Goal: Task Accomplishment & Management: Complete application form

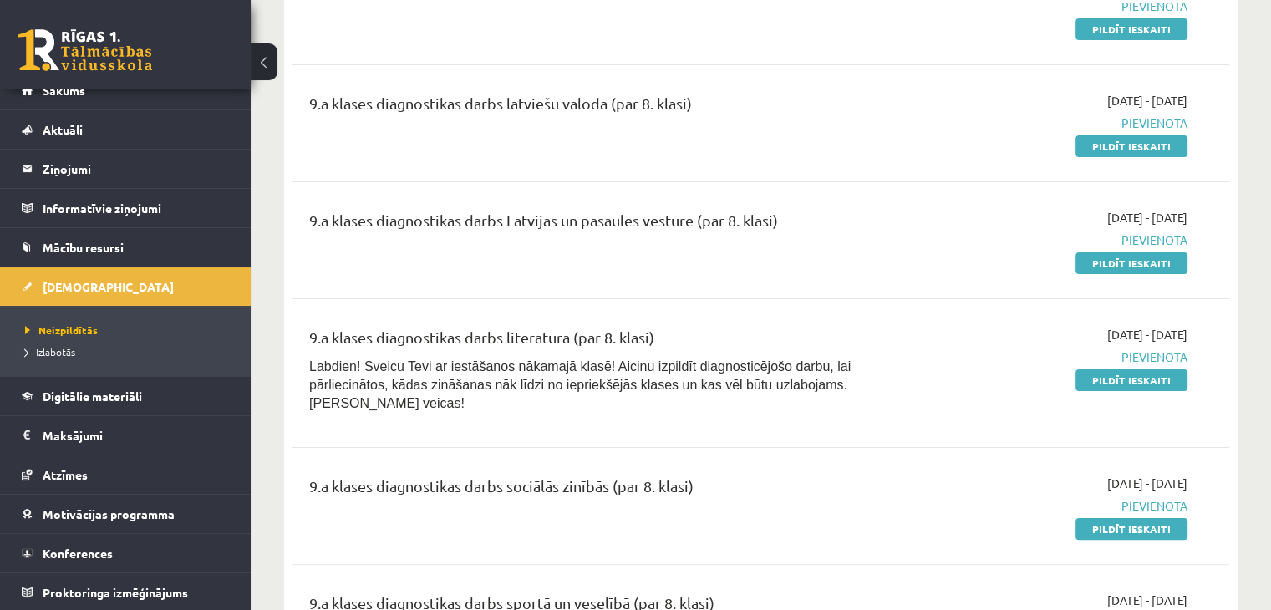
scroll to position [334, 0]
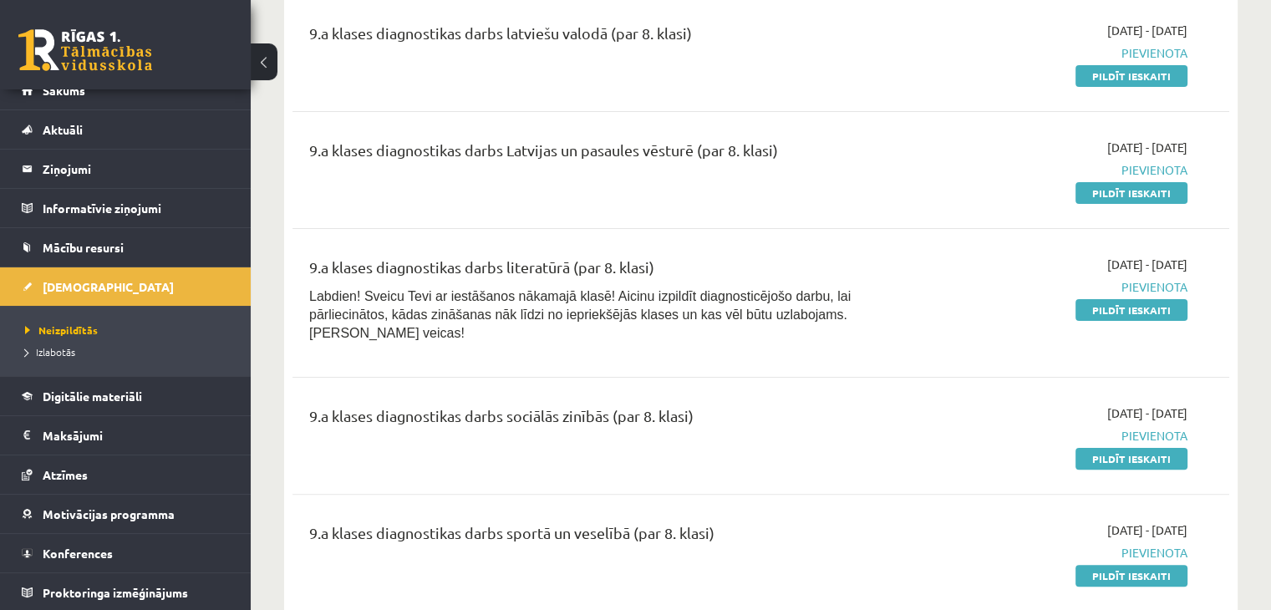
drag, startPoint x: 1125, startPoint y: 184, endPoint x: 705, endPoint y: 88, distance: 431.0
click at [1125, 184] on link "Pildīt ieskaiti" at bounding box center [1131, 193] width 112 height 22
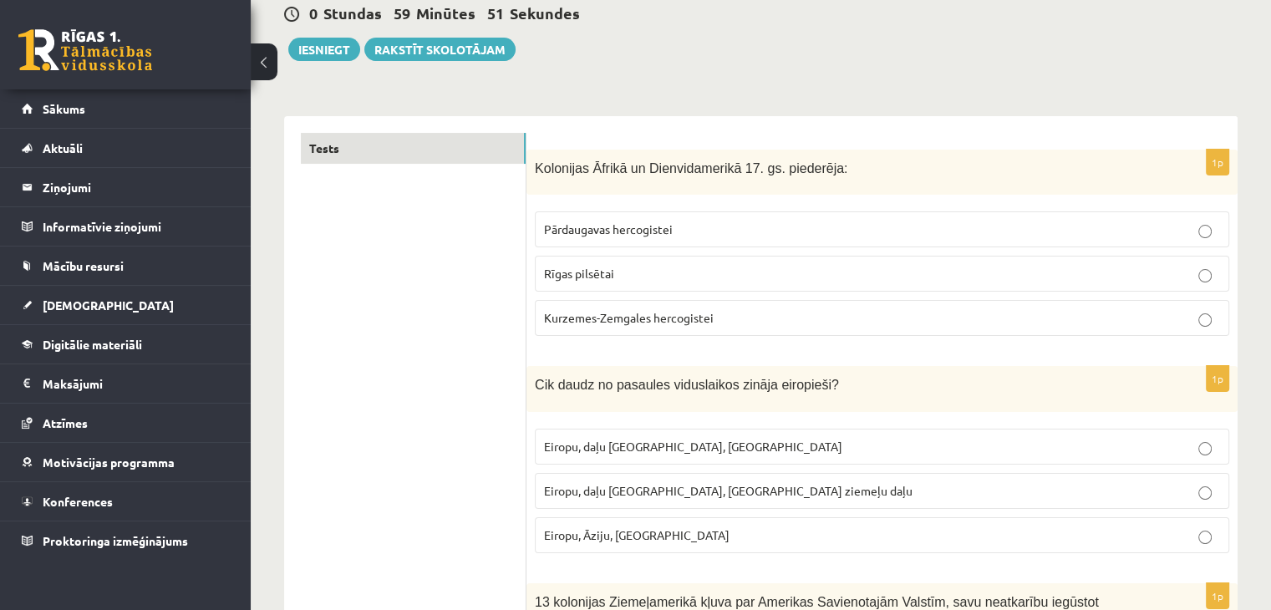
scroll to position [251, 0]
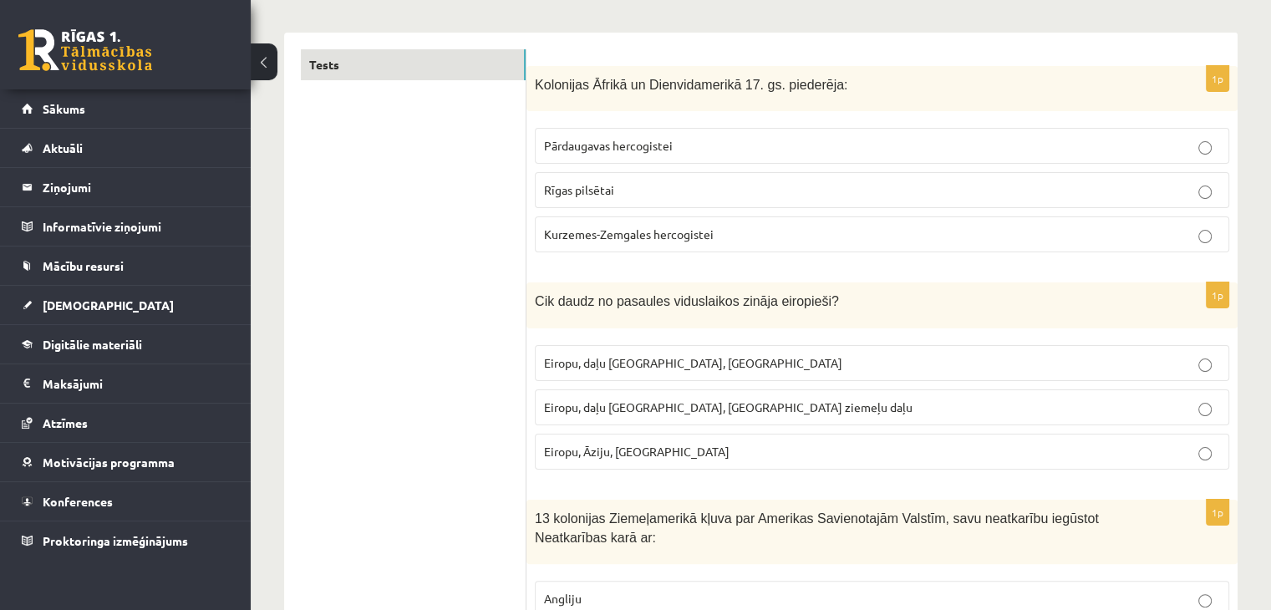
click at [673, 231] on span "Kurzemes-Zemgales hercogistei" at bounding box center [629, 233] width 170 height 15
click at [621, 234] on span "Kurzemes-Zemgales hercogistei" at bounding box center [629, 233] width 170 height 15
click at [621, 226] on p "Kurzemes-Zemgales hercogistei" at bounding box center [882, 235] width 676 height 18
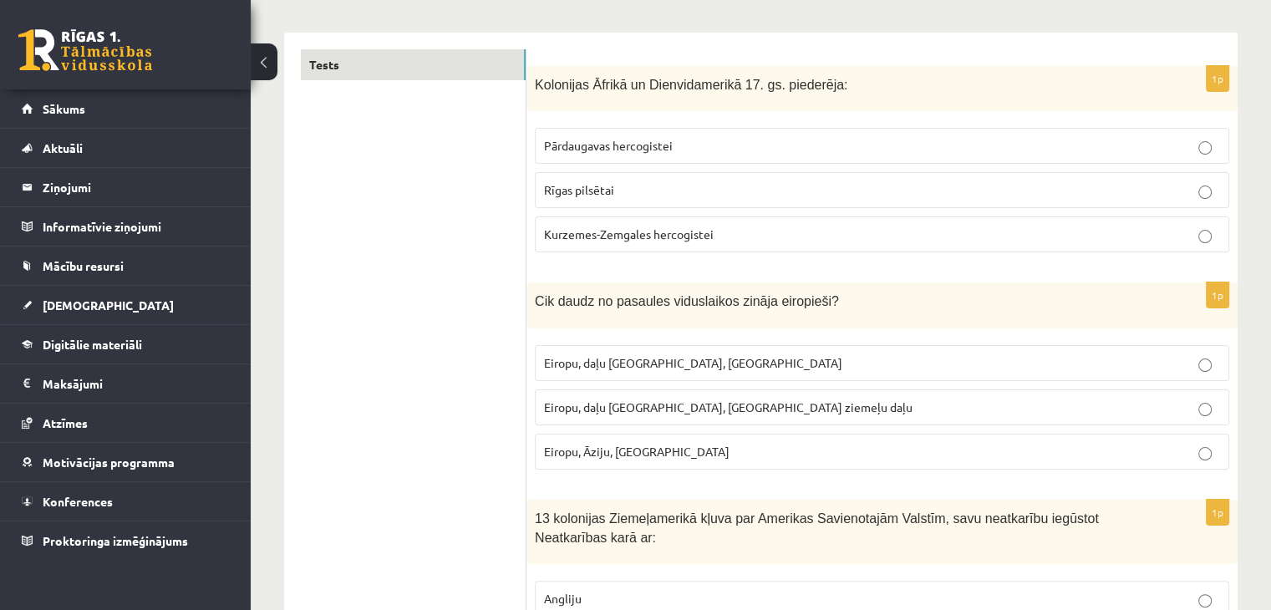
scroll to position [334, 0]
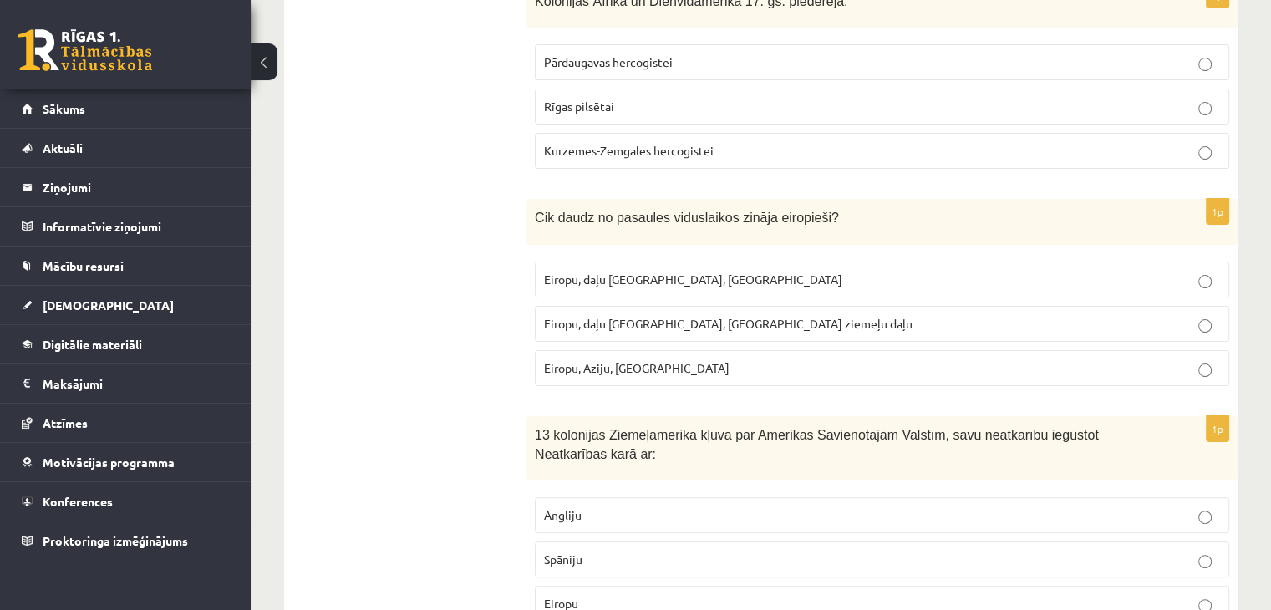
drag, startPoint x: 621, startPoint y: 275, endPoint x: 606, endPoint y: 268, distance: 16.5
click at [617, 274] on span "Eiropu, daļu Āfrikas, Austrāliju" at bounding box center [693, 278] width 298 height 15
click at [637, 328] on p "Eiropu, daļu Āzijas, Āfrikas ziemeļu daļu" at bounding box center [882, 324] width 676 height 18
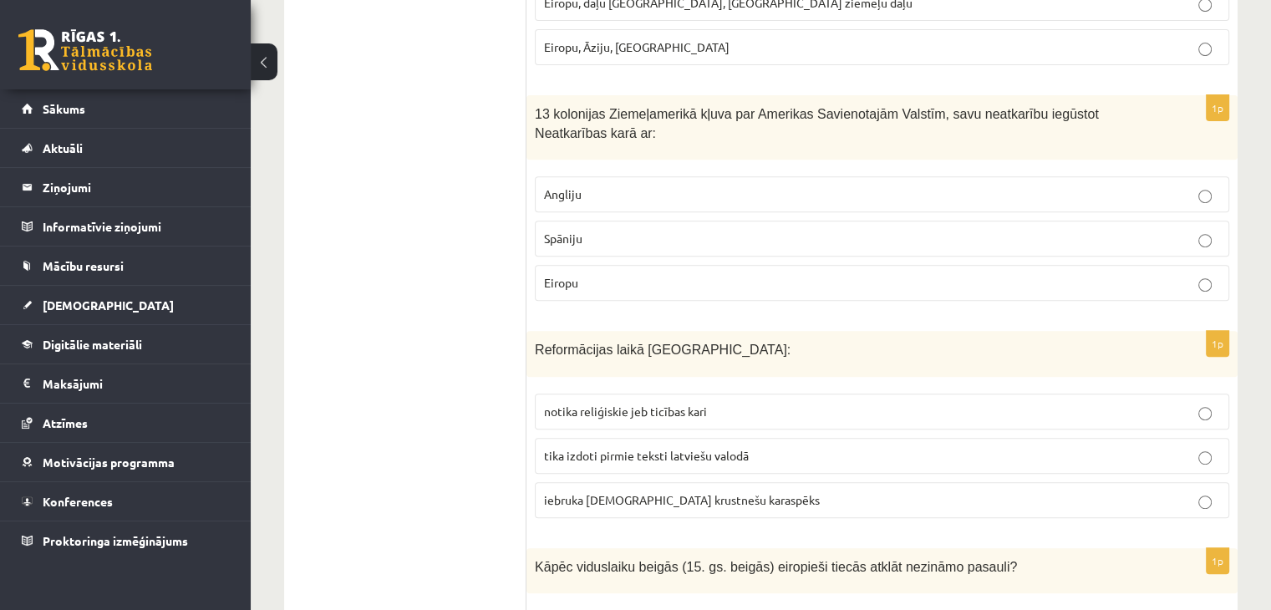
scroll to position [668, 0]
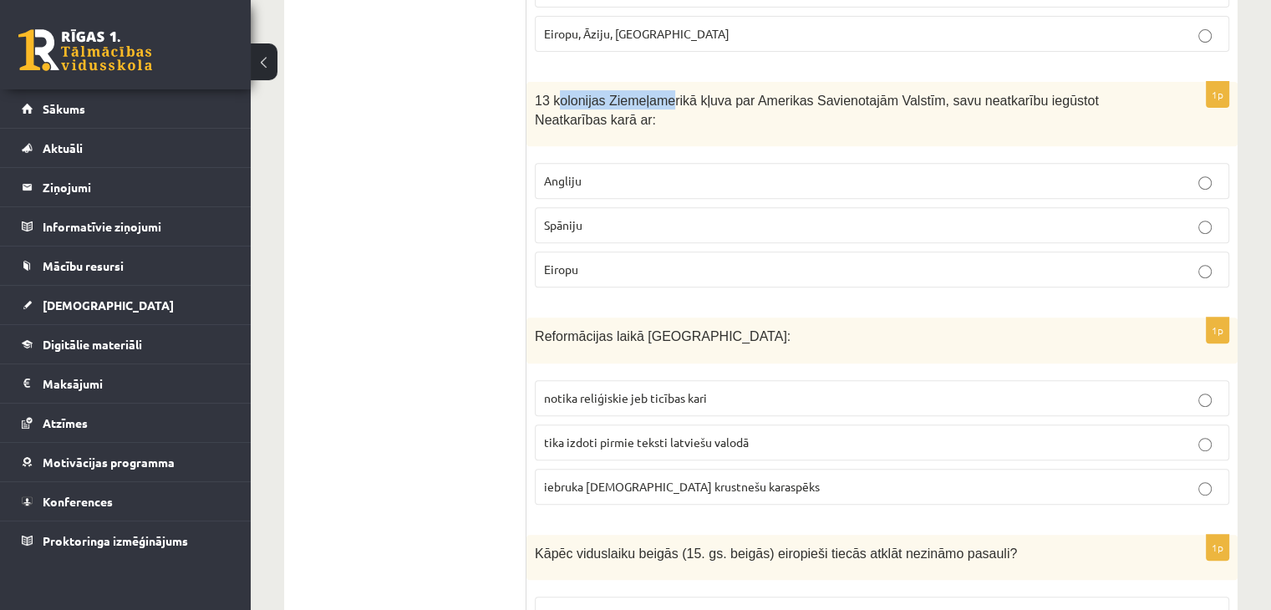
drag, startPoint x: 559, startPoint y: 94, endPoint x: 677, endPoint y: 87, distance: 118.0
click at [663, 90] on p "13 kolonijas Ziemeļamerikā kļuva par Amerikas Savienotajām Valstīm, savu neatka…" at bounding box center [840, 109] width 611 height 38
click at [708, 98] on span "13 kolonijas Ziemeļamerikā kļuva par Amerikas Savienotajām Valstīm, savu neatka…" at bounding box center [817, 110] width 564 height 33
drag, startPoint x: 718, startPoint y: 103, endPoint x: 740, endPoint y: 98, distance: 22.3
click at [738, 104] on span "13 kolonijas Ziemeļamerikā kļuva par Amerikas Savienotajām Valstīm, savu neatka…" at bounding box center [817, 110] width 564 height 33
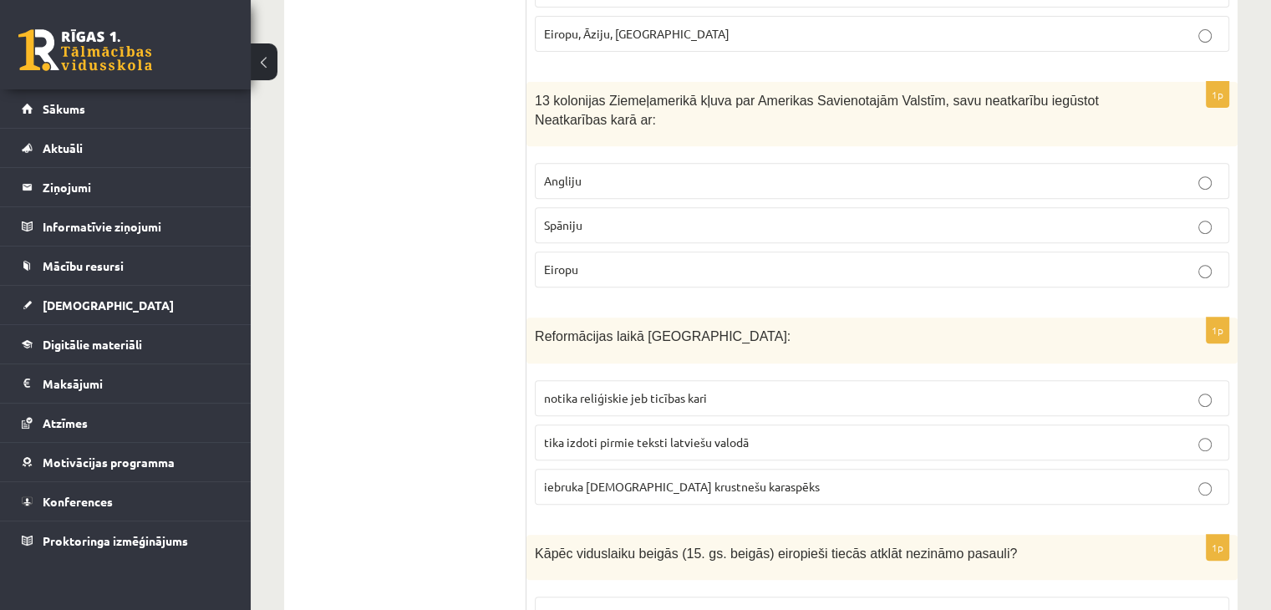
click at [784, 101] on span "13 kolonijas Ziemeļamerikā kļuva par Amerikas Savienotajām Valstīm, savu neatka…" at bounding box center [817, 110] width 564 height 33
drag, startPoint x: 815, startPoint y: 101, endPoint x: 885, endPoint y: 98, distance: 70.2
click at [879, 100] on span "13 kolonijas Ziemeļamerikā kļuva par Amerikas Savienotajām Valstīm, savu neatka…" at bounding box center [817, 110] width 564 height 33
click at [934, 108] on p "13 kolonijas Ziemeļamerikā kļuva par Amerikas Savienotajām Valstīm, savu neatka…" at bounding box center [840, 109] width 611 height 38
drag, startPoint x: 932, startPoint y: 100, endPoint x: 981, endPoint y: 99, distance: 49.3
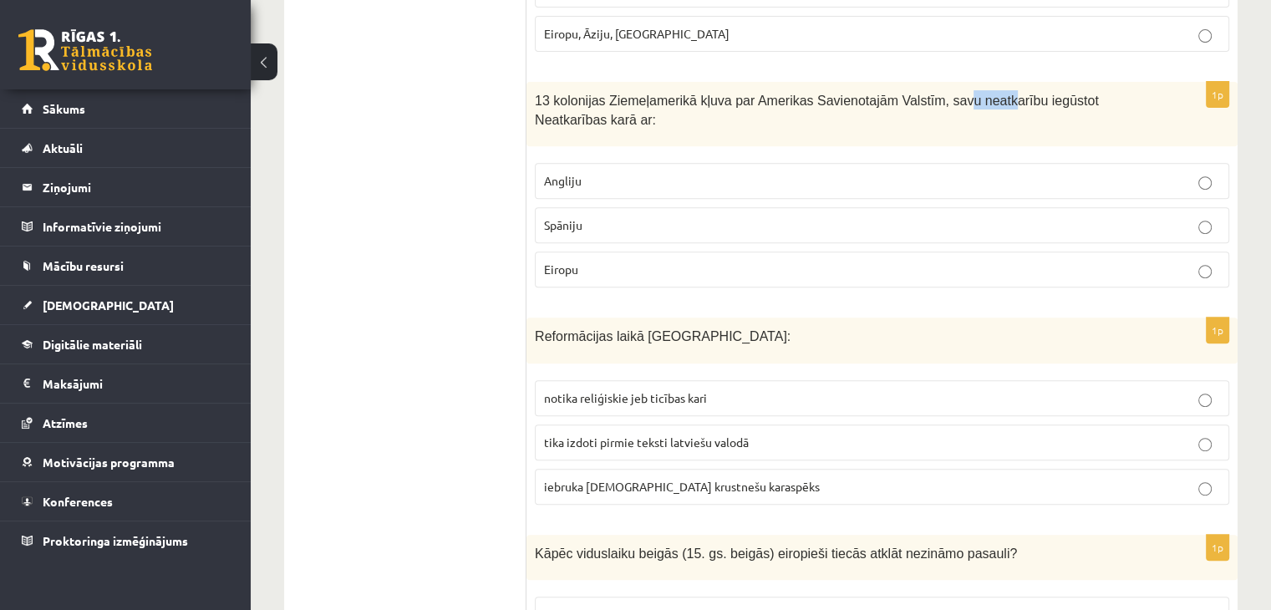
click at [981, 99] on span "13 kolonijas Ziemeļamerikā kļuva par Amerikas Savienotajām Valstīm, savu neatka…" at bounding box center [817, 110] width 564 height 33
click at [1062, 127] on div "13 kolonijas Ziemeļamerikā kļuva par Amerikas Savienotajām Valstīm, savu neatka…" at bounding box center [881, 114] width 711 height 64
drag, startPoint x: 1004, startPoint y: 98, endPoint x: 1074, endPoint y: 109, distance: 71.0
click at [1074, 109] on p "13 kolonijas Ziemeļamerikā kļuva par Amerikas Savienotajām Valstīm, savu neatka…" at bounding box center [840, 109] width 611 height 38
click at [1087, 130] on div "13 kolonijas Ziemeļamerikā kļuva par Amerikas Savienotajām Valstīm, savu neatka…" at bounding box center [881, 114] width 711 height 64
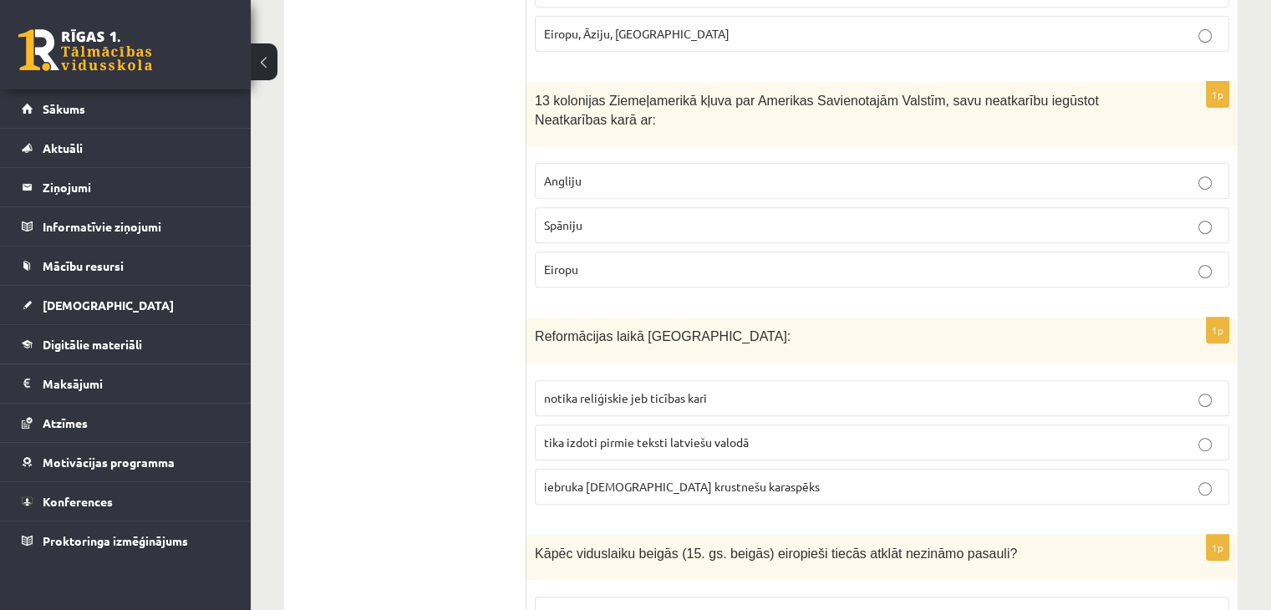
click at [834, 261] on p "Eiropu" at bounding box center [882, 270] width 676 height 18
click at [1211, 220] on p "Spāniju" at bounding box center [882, 225] width 676 height 18
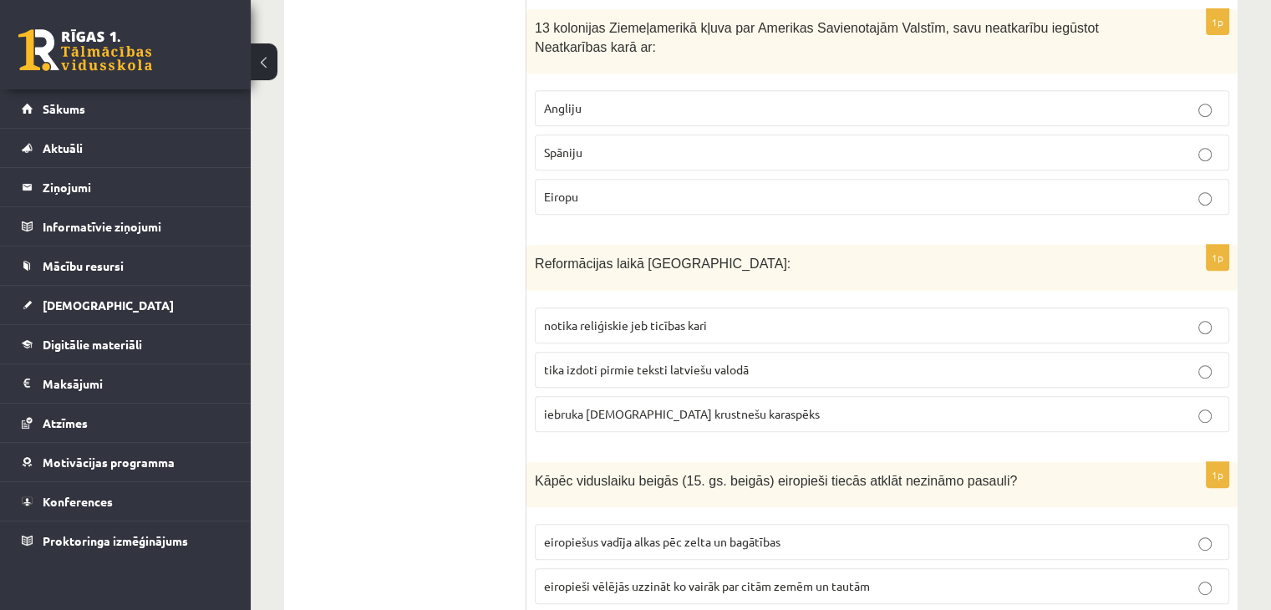
scroll to position [835, 0]
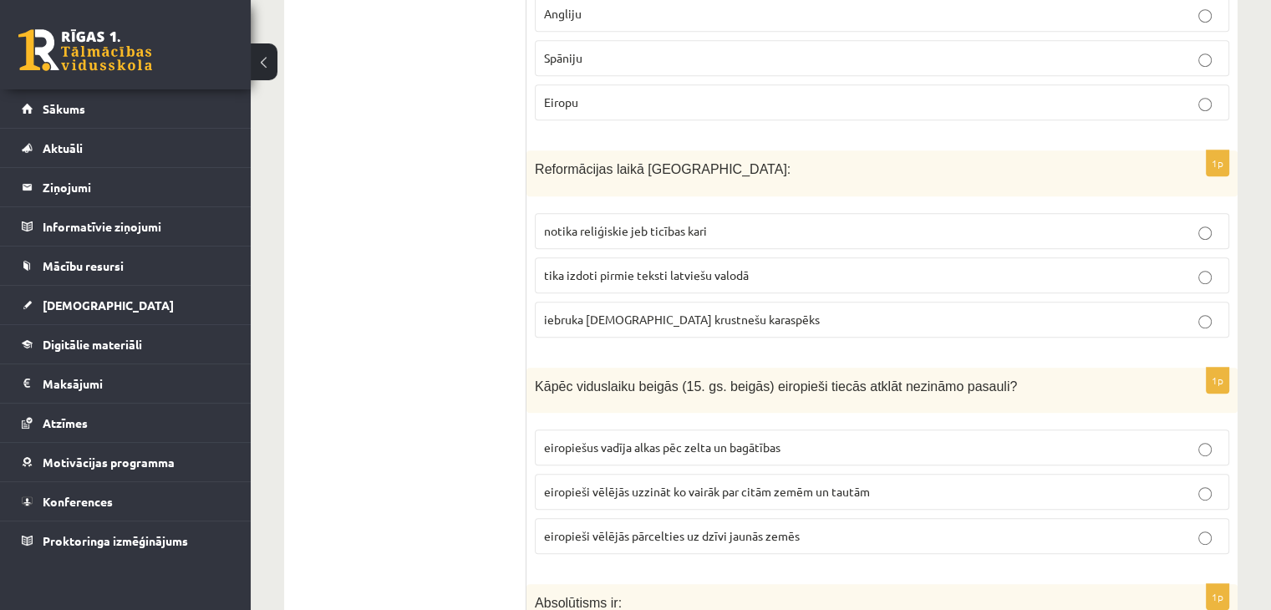
click at [696, 226] on span "notika reliģiskie jeb ticības kari" at bounding box center [625, 230] width 163 height 15
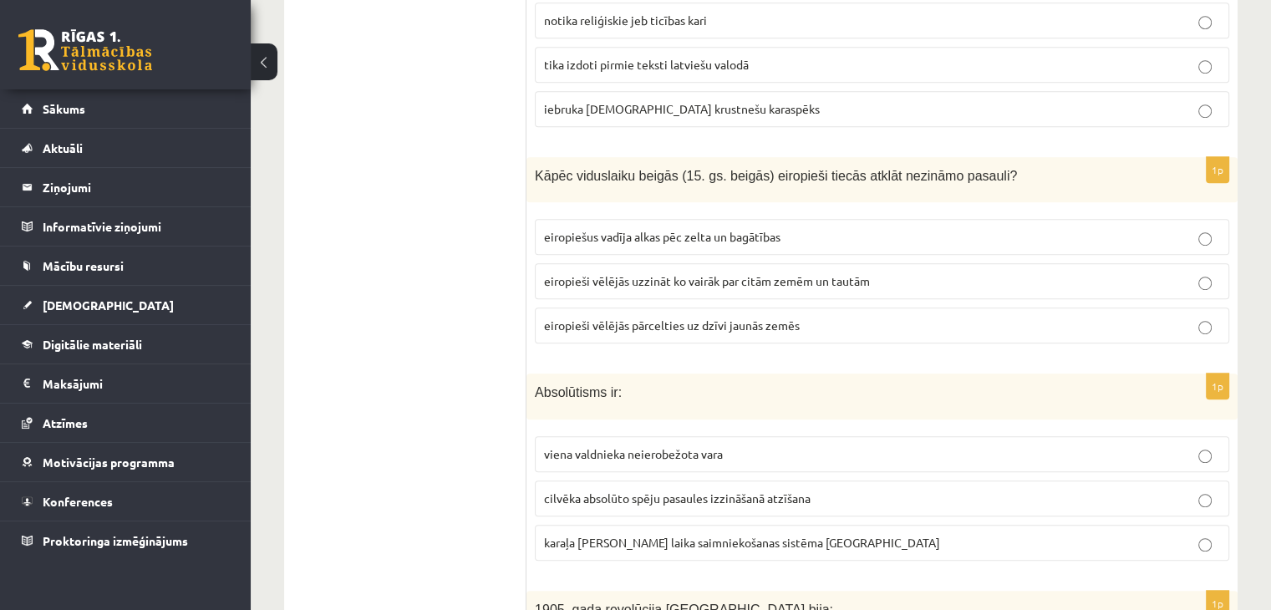
scroll to position [1086, 0]
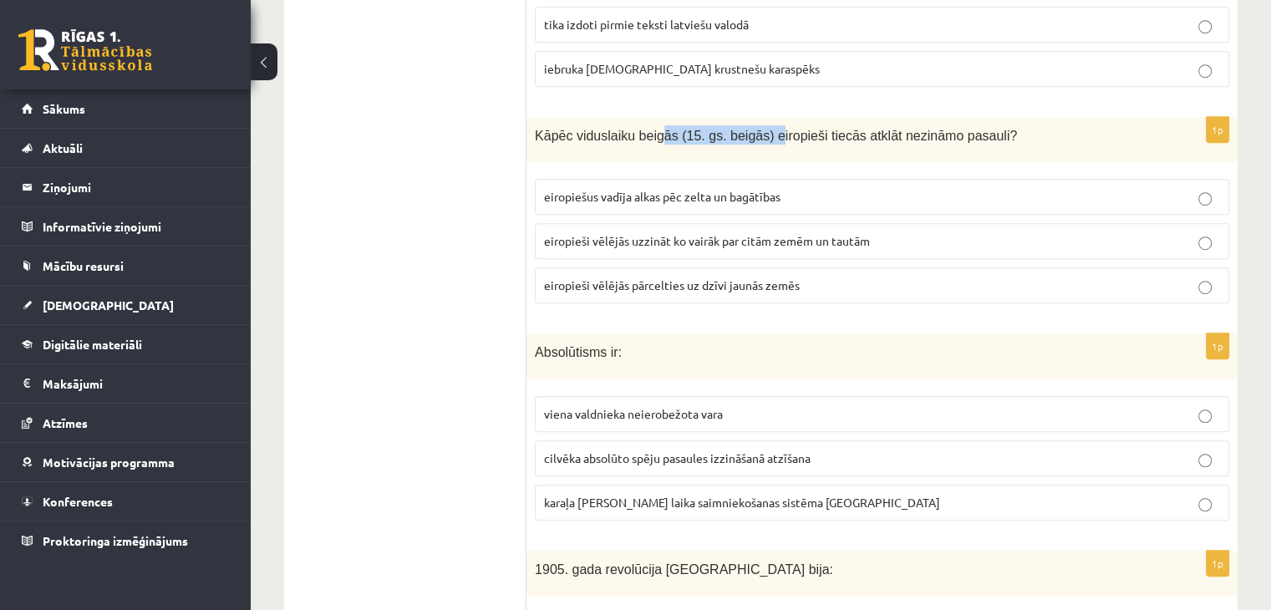
drag, startPoint x: 649, startPoint y: 129, endPoint x: 783, endPoint y: 143, distance: 134.3
click at [758, 147] on div "Kāpēc viduslaiku beigās (15. gs. beigās) eiropieši tiecās atklāt nezināmo pasau…" at bounding box center [881, 140] width 711 height 46
click at [796, 139] on div "Kāpēc viduslaiku beigās (15. gs. beigās) eiropieši tiecās atklāt nezināmo pasau…" at bounding box center [881, 140] width 711 height 46
click at [923, 188] on p "eiropiešus vadīja alkas pēc zelta un bagātības" at bounding box center [882, 197] width 676 height 18
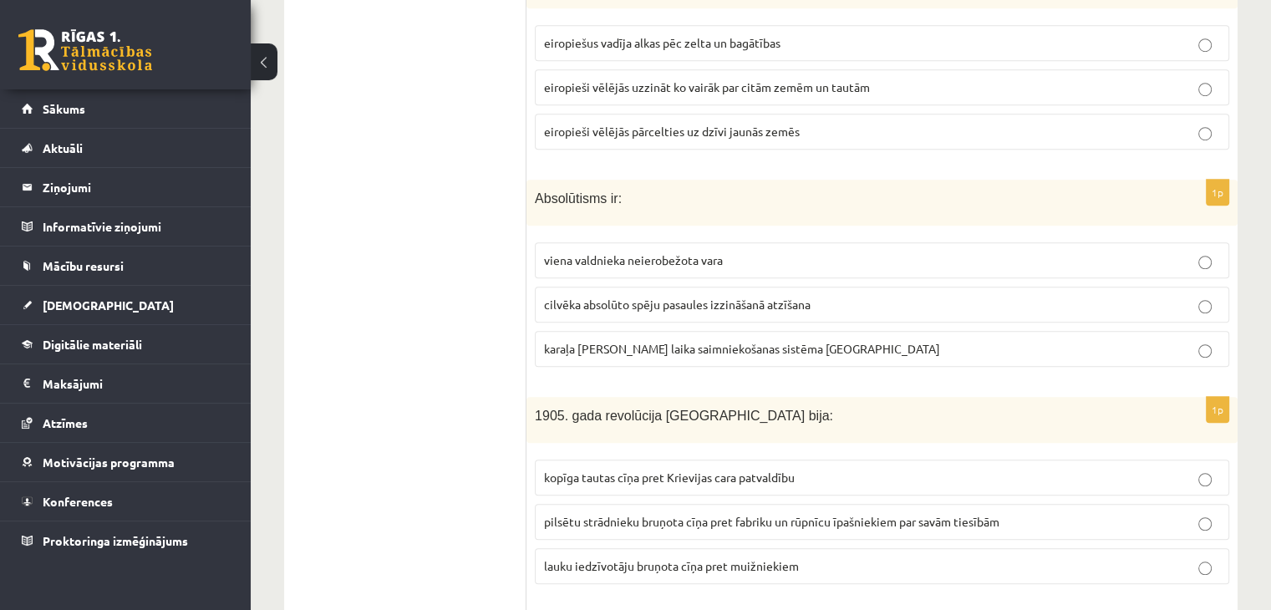
scroll to position [1337, 0]
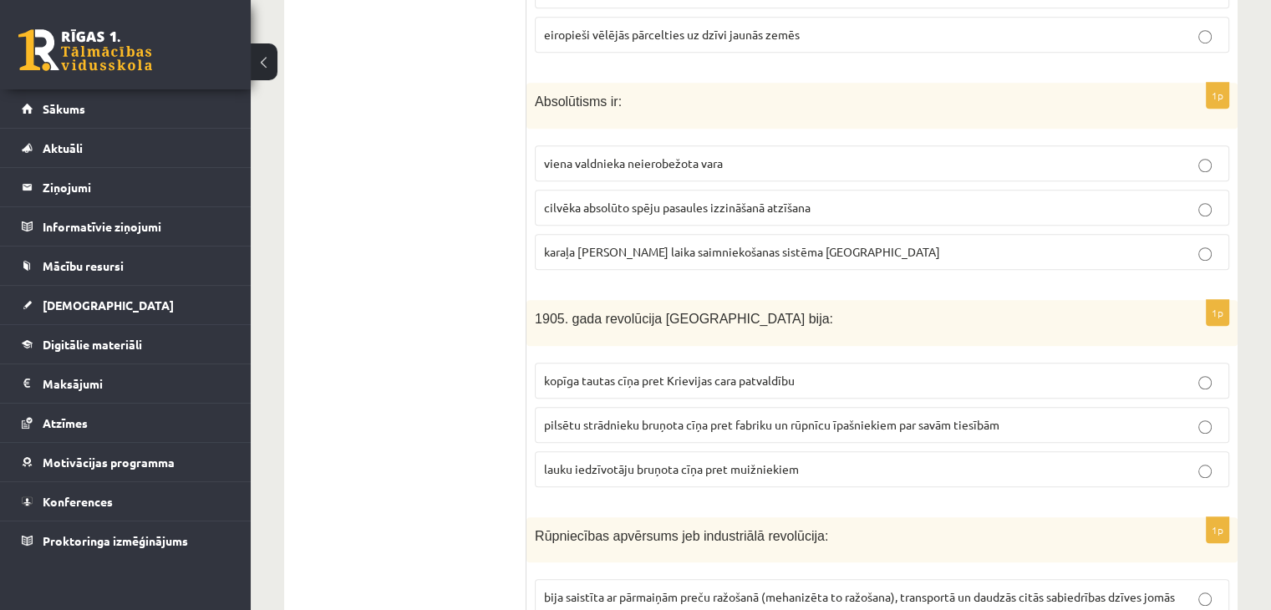
click at [872, 155] on p "viena valdnieka neierobežota vara" at bounding box center [882, 164] width 676 height 18
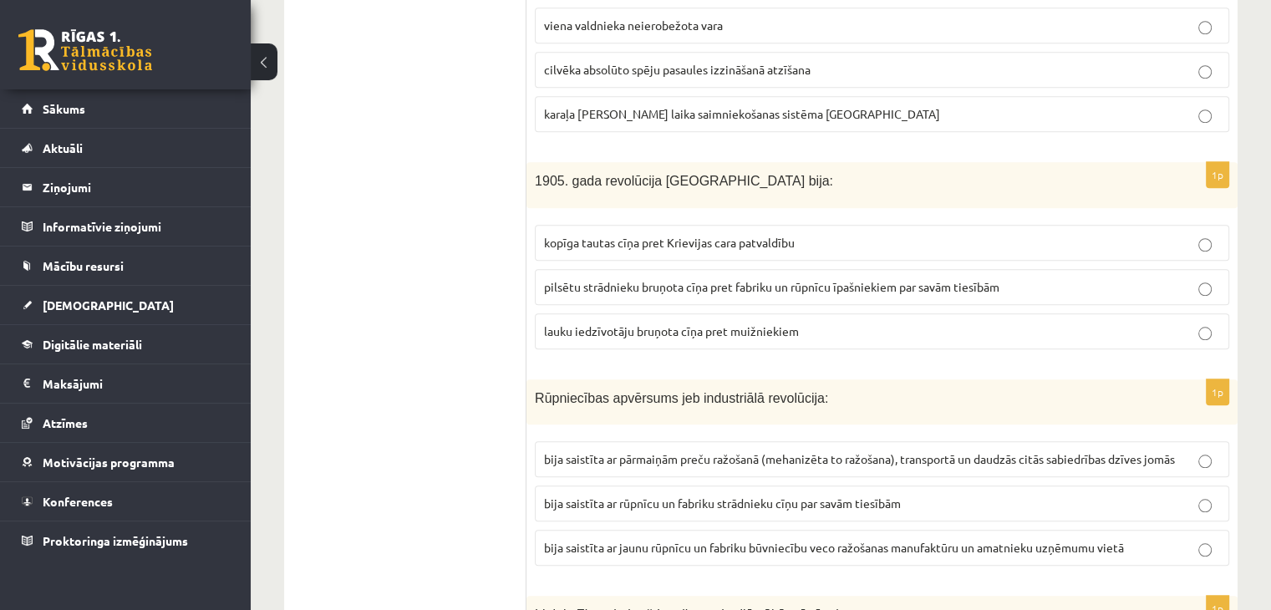
scroll to position [1504, 0]
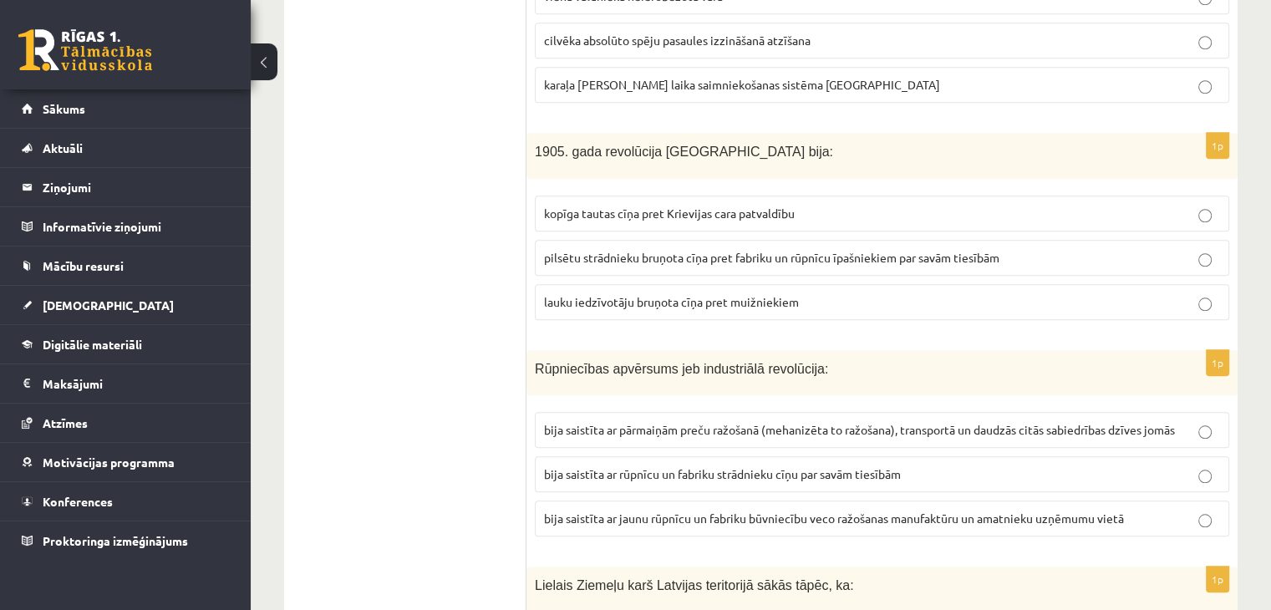
click at [762, 208] on span "kopīga tautas cīņa pret Krievijas cara patvaldību" at bounding box center [669, 212] width 251 height 15
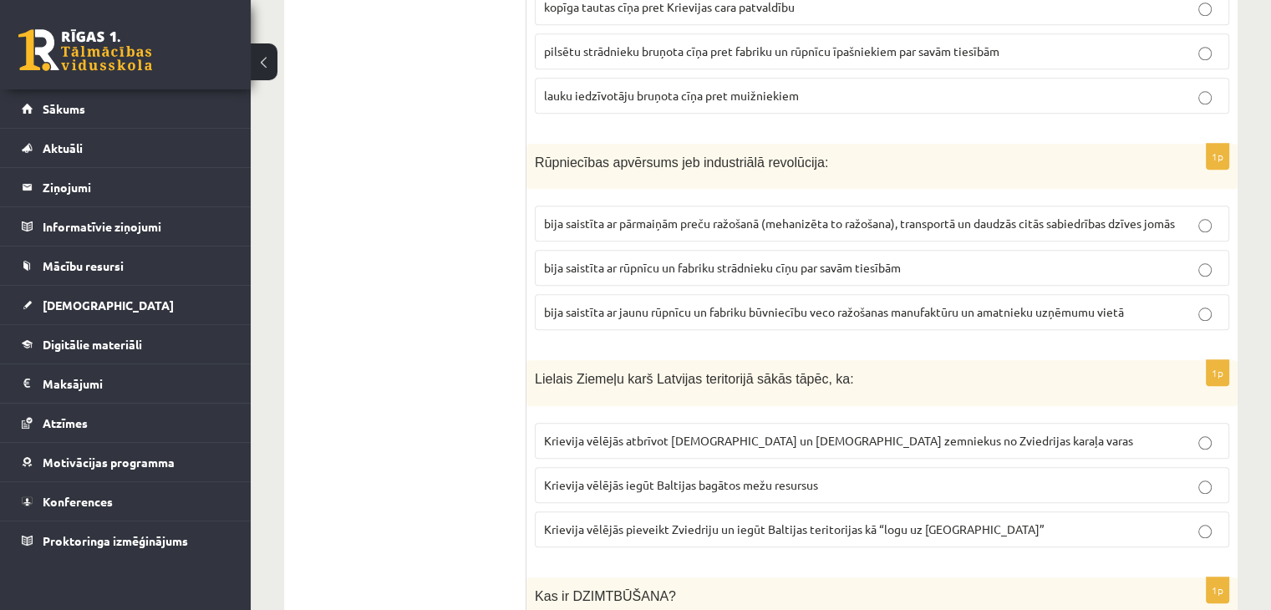
scroll to position [1838, 0]
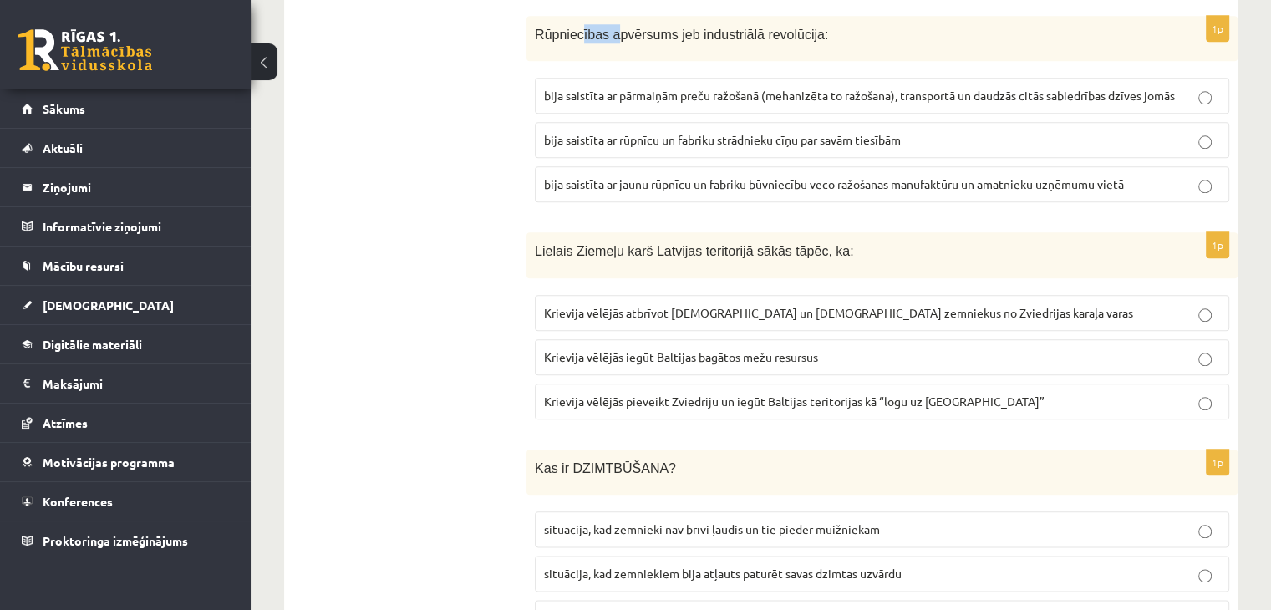
drag, startPoint x: 577, startPoint y: 33, endPoint x: 632, endPoint y: 32, distance: 55.1
click at [628, 32] on span "Rūpniecības apvērsums jeb industriālā revolūcija:" at bounding box center [681, 35] width 293 height 14
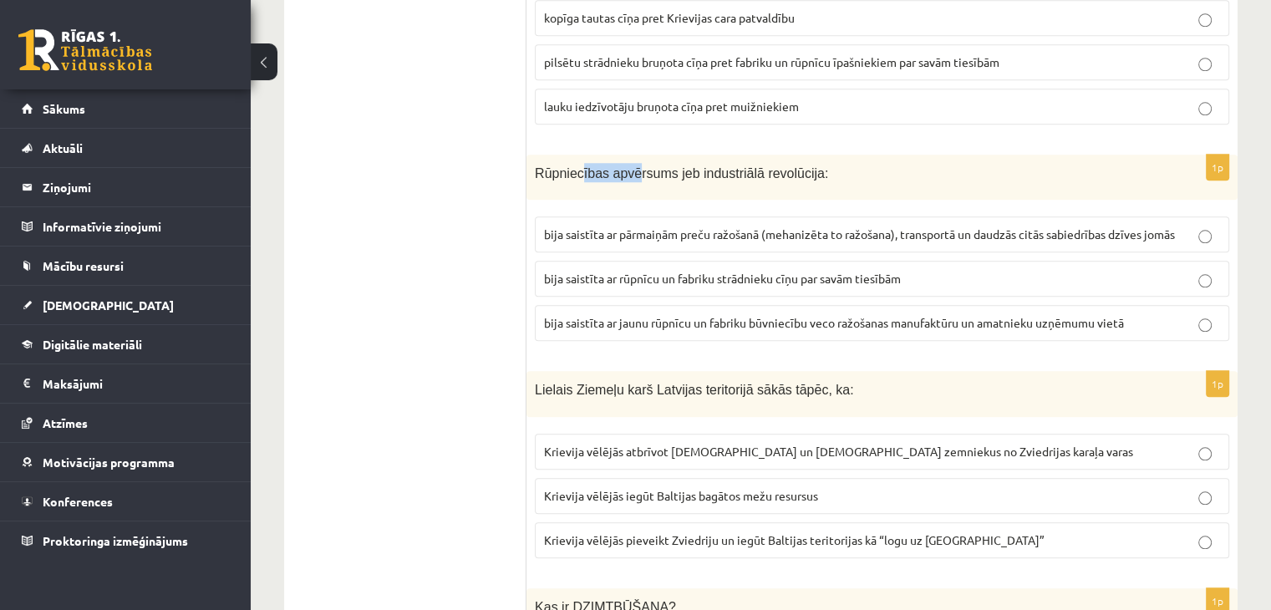
scroll to position [1671, 0]
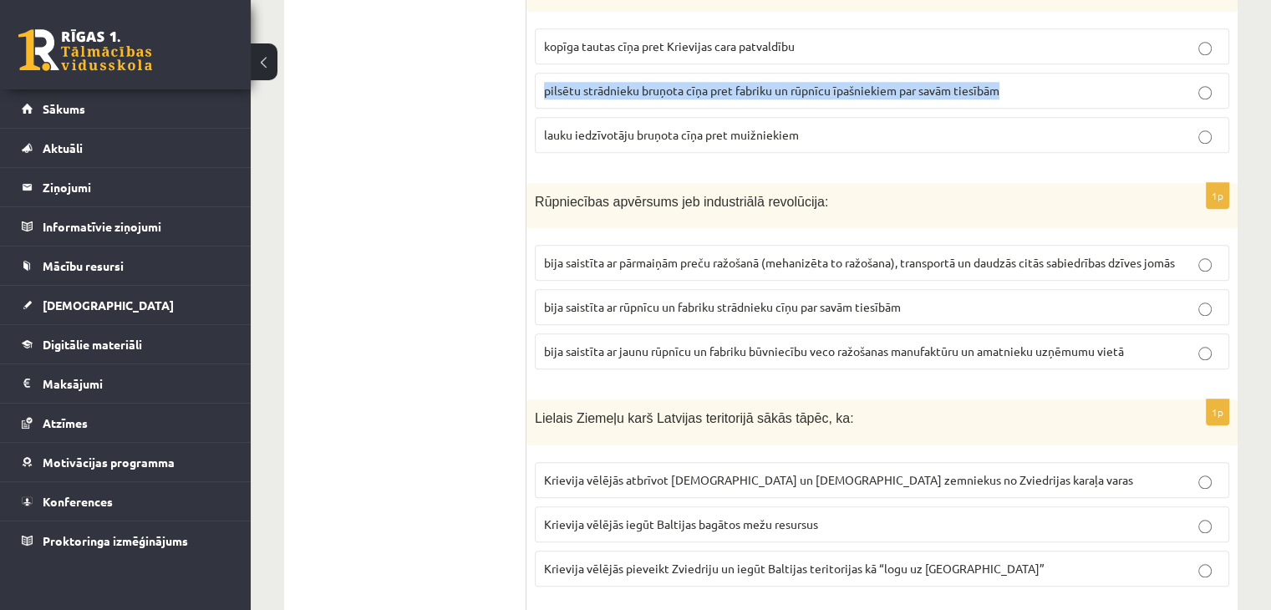
click at [1210, 91] on label "pilsētu strādnieku bruņota cīņa pret fabriku un rūpnīcu īpašniekiem par savām t…" at bounding box center [882, 91] width 694 height 36
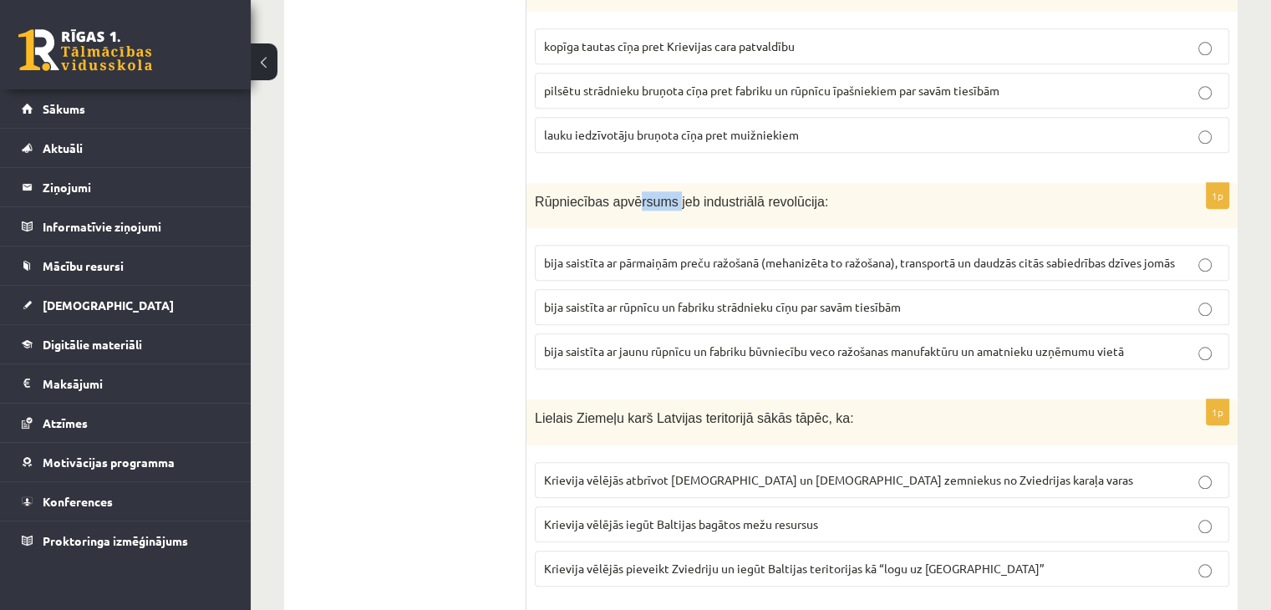
drag, startPoint x: 628, startPoint y: 200, endPoint x: 722, endPoint y: 165, distance: 100.2
click at [675, 191] on p "Rūpniecības apvērsums jeb industriālā revolūcija:" at bounding box center [840, 200] width 611 height 19
click at [869, 191] on p "Rūpniecības apvērsums jeb industriālā revolūcija:" at bounding box center [840, 200] width 611 height 19
click at [1203, 272] on fieldset "bija saistīta ar pārmaiņām preču ražošanā (mehanizēta to ražošana), transportā …" at bounding box center [882, 305] width 694 height 138
click at [1202, 265] on label "bija saistīta ar pārmaiņām preču ražošanā (mehanizēta to ražošana), transportā …" at bounding box center [882, 263] width 694 height 36
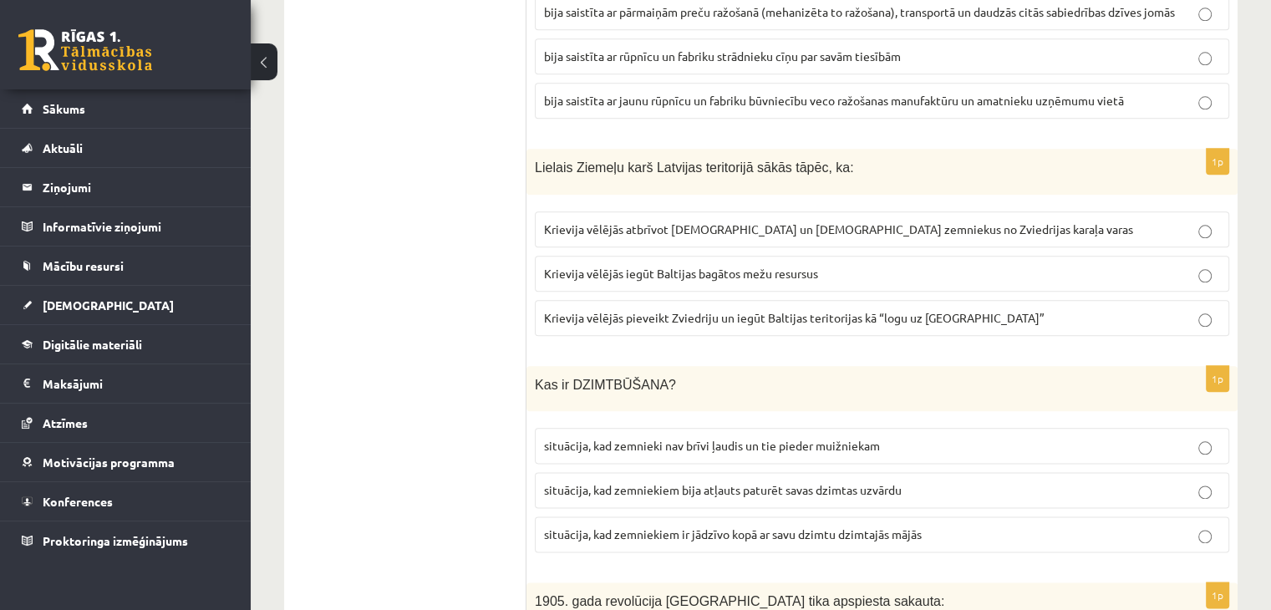
scroll to position [2005, 0]
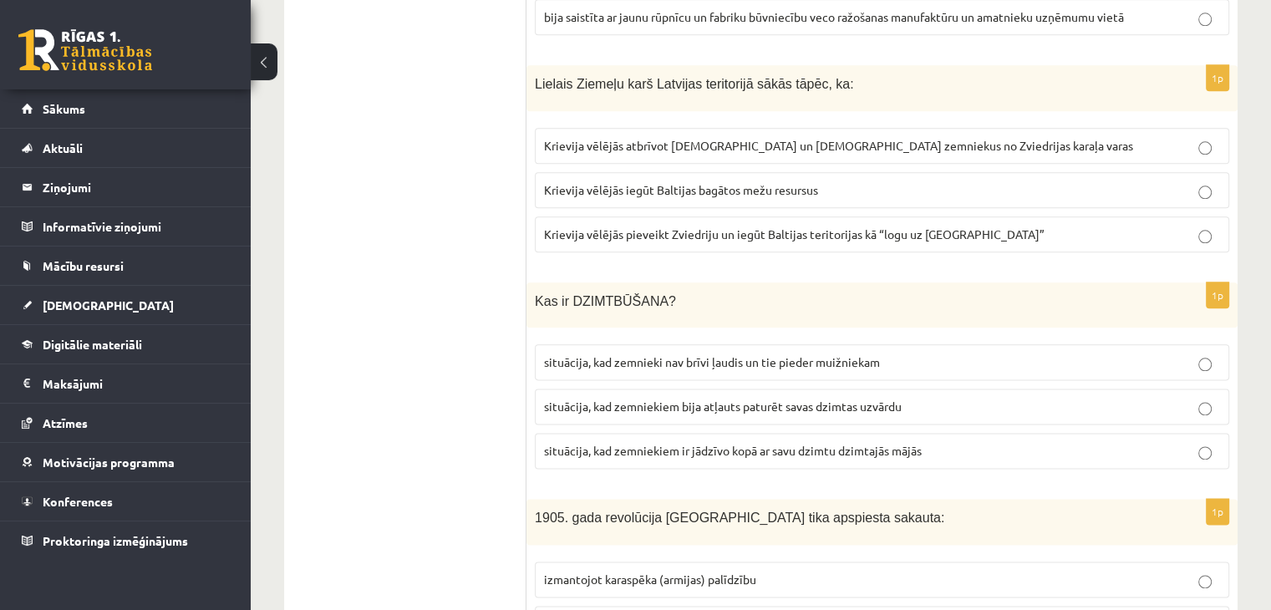
click at [1194, 181] on p "Krievija vēlējās iegūt Baltijas bagātos mežu resursus" at bounding box center [882, 190] width 676 height 18
click at [905, 226] on span "Krievija vēlējās pieveikt Zviedriju un iegūt Baltijas teritorijas kā “logu uz E…" at bounding box center [794, 233] width 500 height 15
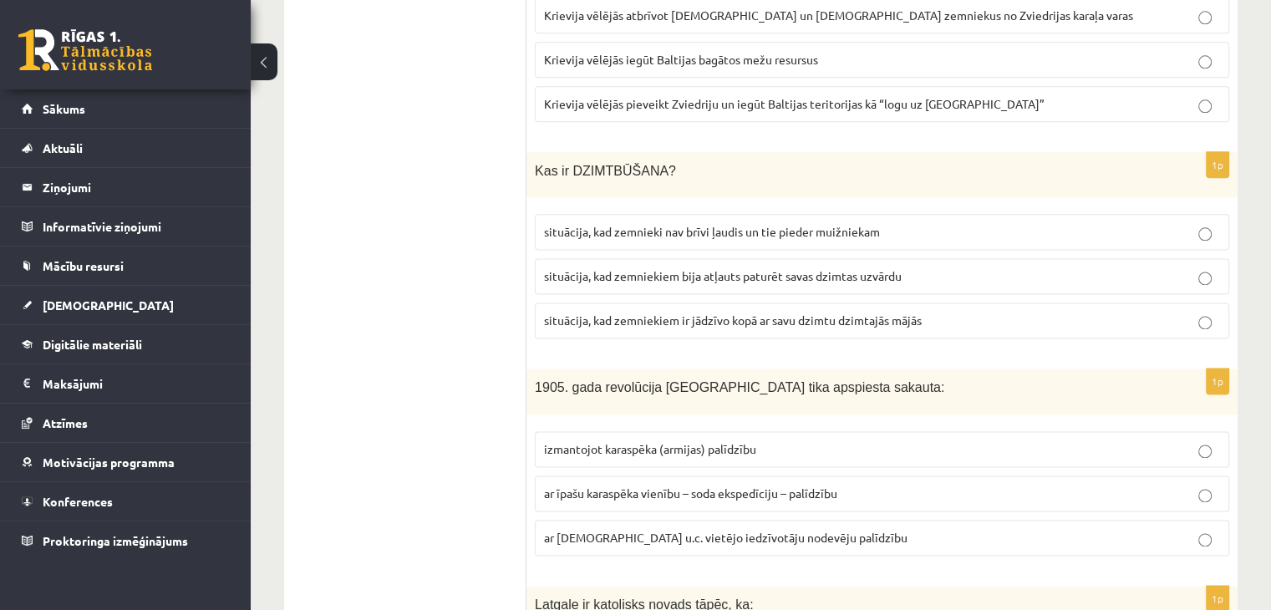
scroll to position [2172, 0]
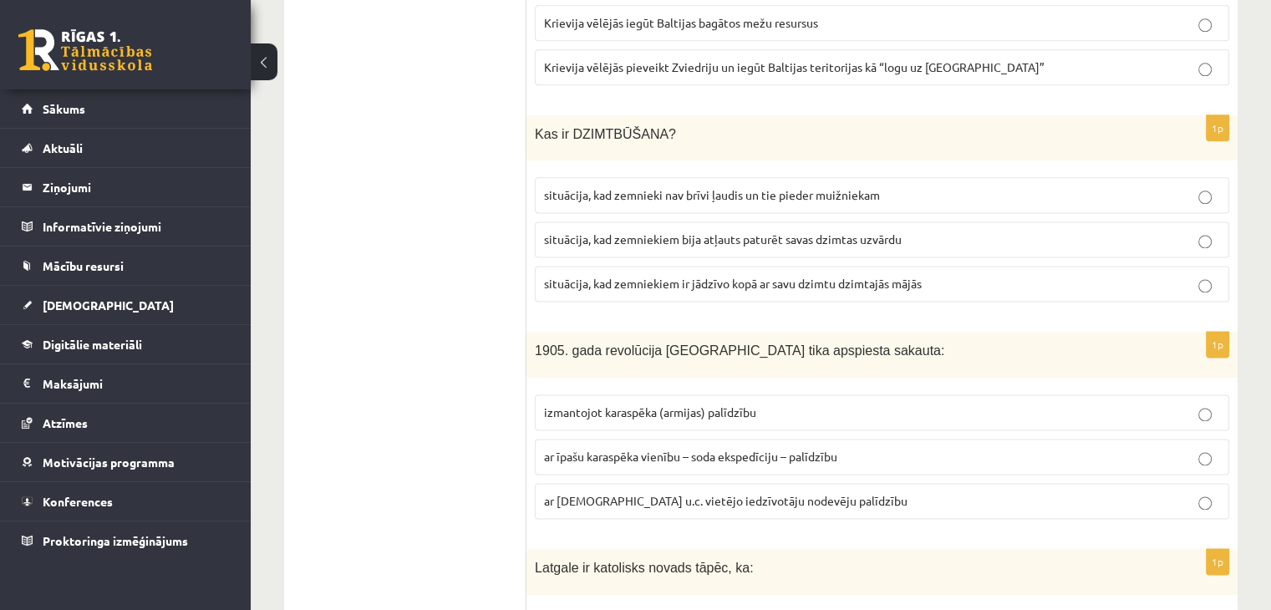
click at [785, 187] on span "situācija, kad zemnieki nav brīvi ļaudis un tie pieder muižniekam" at bounding box center [712, 194] width 336 height 15
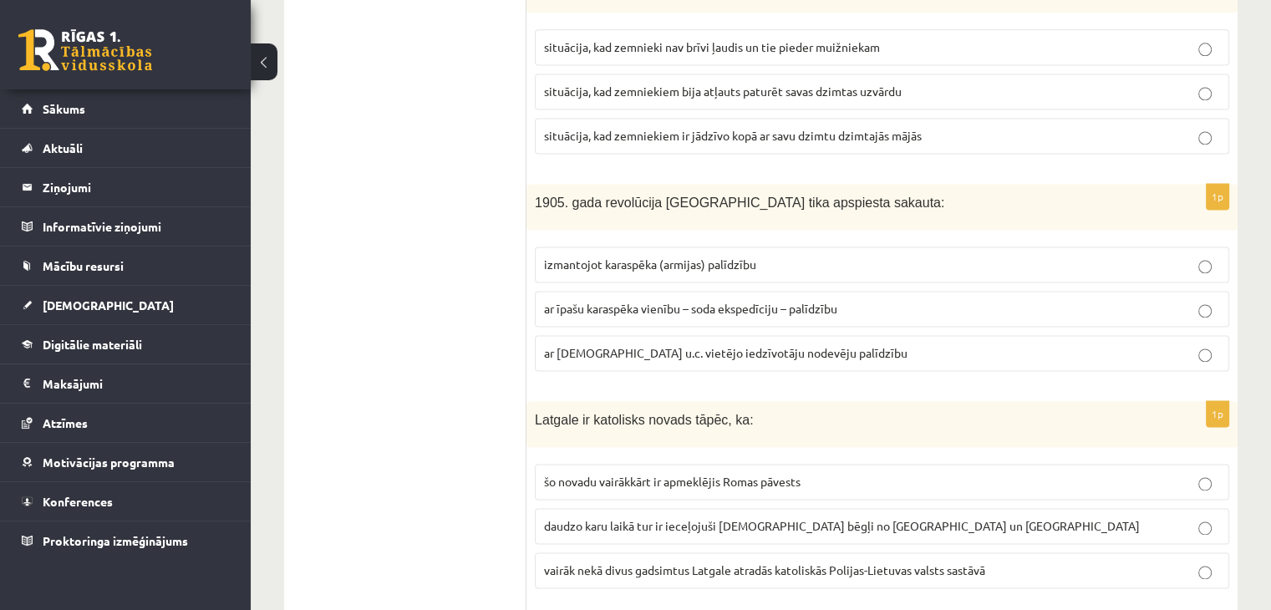
scroll to position [2422, 0]
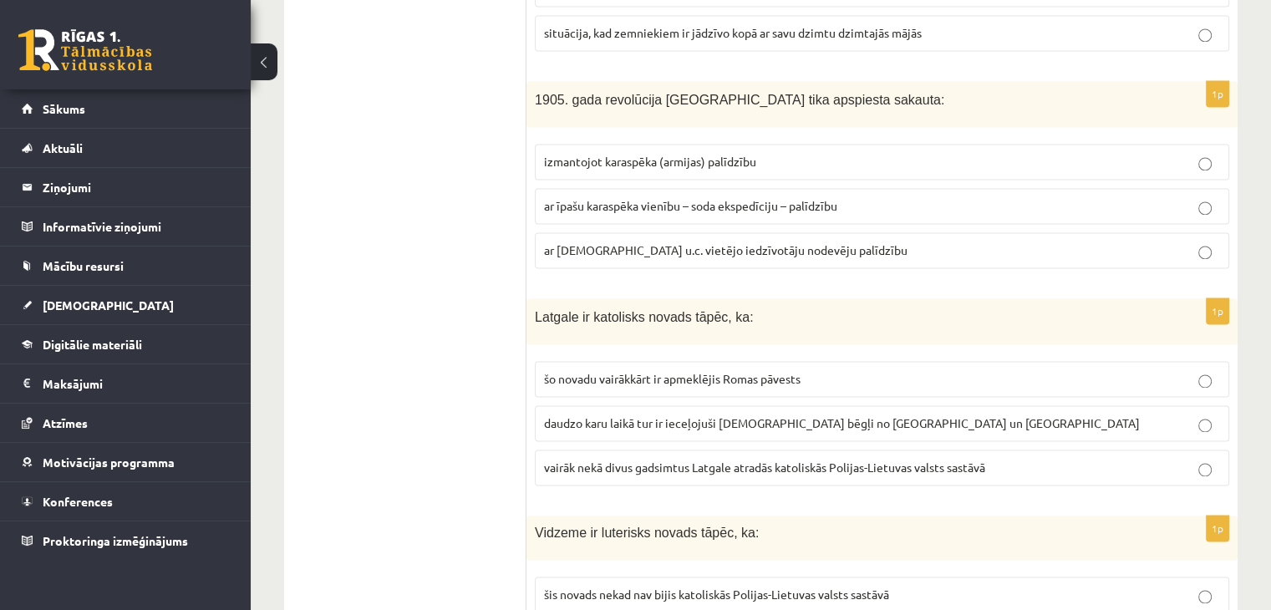
click at [657, 242] on span "ar latviešu u.c. vietējo iedzīvotāju nodevēju palīdzību" at bounding box center [725, 249] width 363 height 15
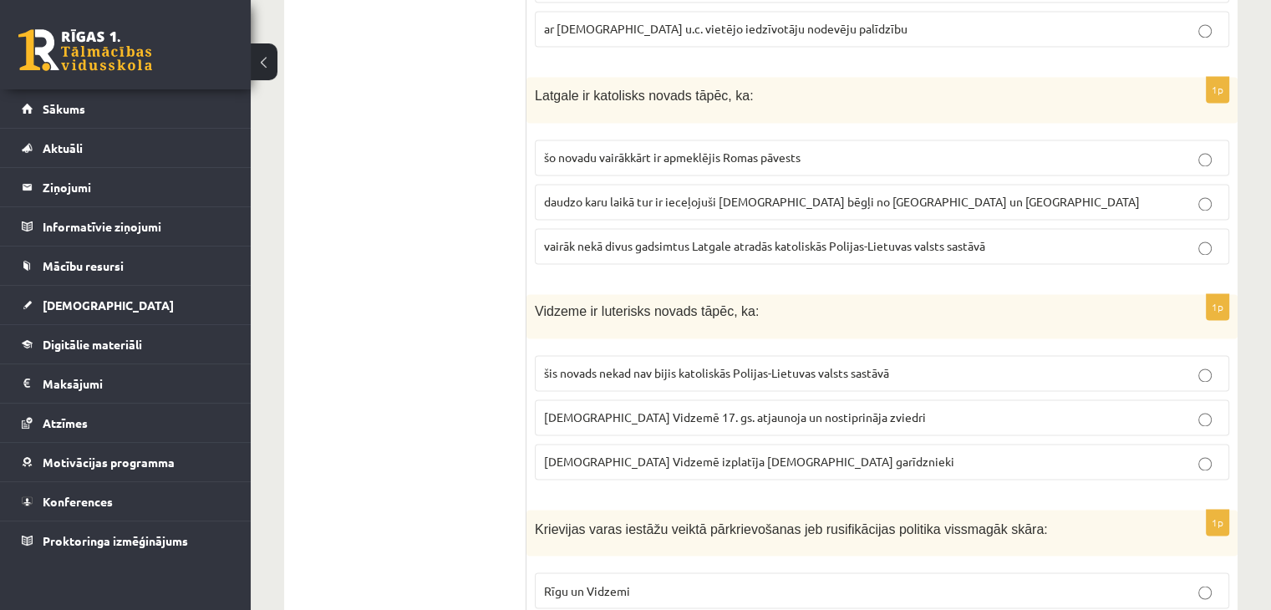
scroll to position [2673, 0]
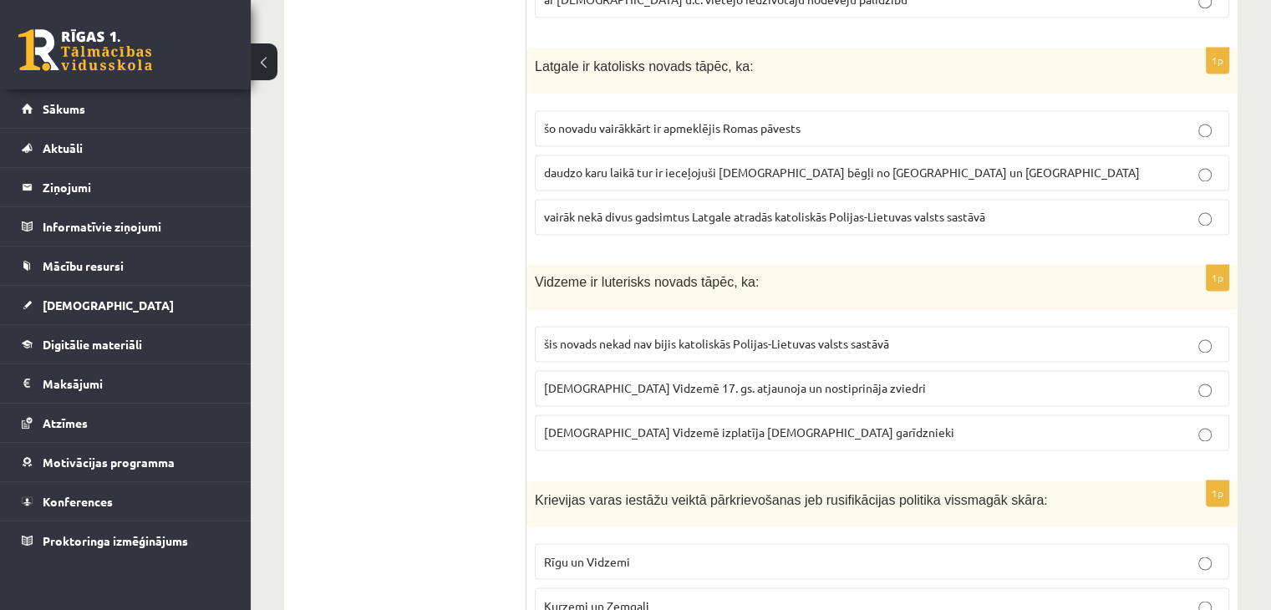
click at [751, 165] on span "daudzo karu laikā tur ir ieceļojuši katoļu bēgļi no Lietuvas un Polijas" at bounding box center [842, 172] width 596 height 15
click at [647, 209] on span "vairāk nekā divus gadsimtus Latgale atradās katoliskās Polijas-Lietuvas valsts …" at bounding box center [764, 216] width 441 height 15
click at [627, 165] on span "daudzo karu laikā tur ir ieceļojuši katoļu bēgļi no Lietuvas un Polijas" at bounding box center [842, 172] width 596 height 15
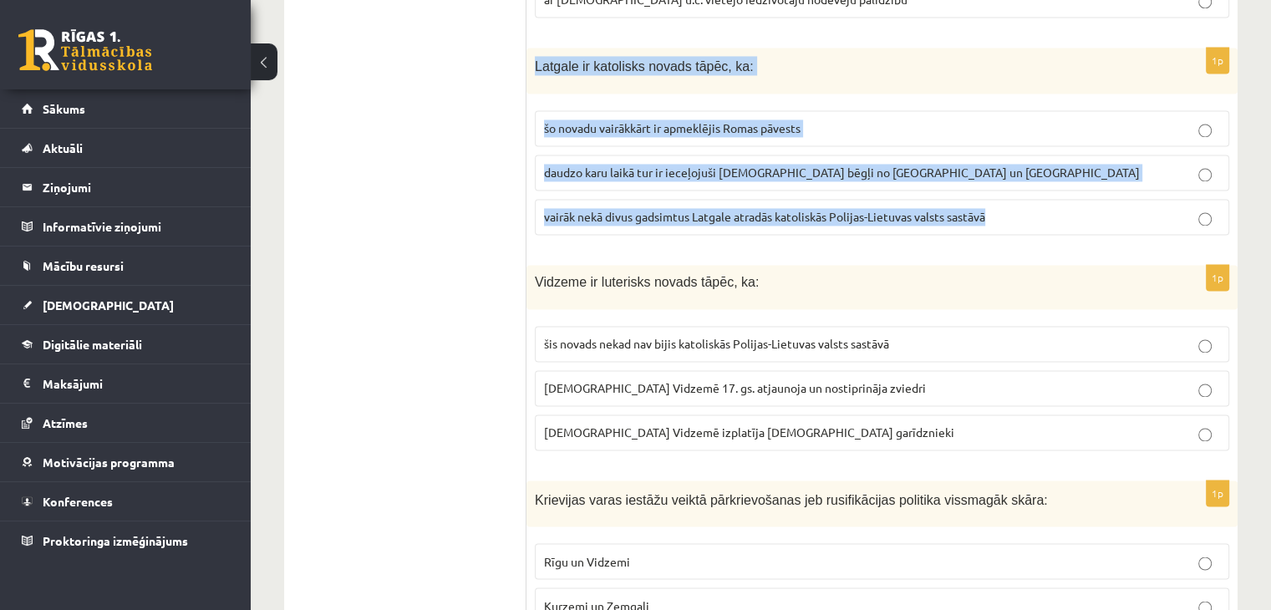
drag, startPoint x: 535, startPoint y: 48, endPoint x: 1022, endPoint y: 231, distance: 520.5
click at [1022, 231] on div "1p Latgale ir katolisks novads tāpēc, ka: šo novadu vairākkārt ir apmeklējis Ro…" at bounding box center [881, 148] width 711 height 200
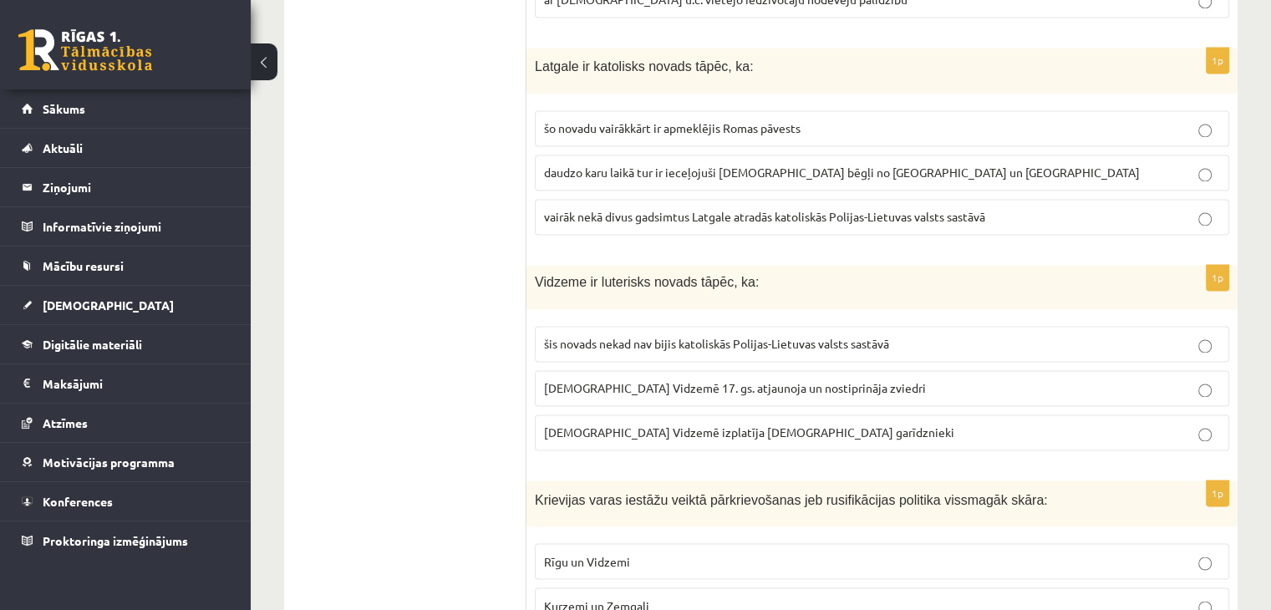
click at [1195, 212] on label "vairāk nekā divus gadsimtus Latgale atradās katoliskās Polijas-Lietuvas valsts …" at bounding box center [882, 217] width 694 height 36
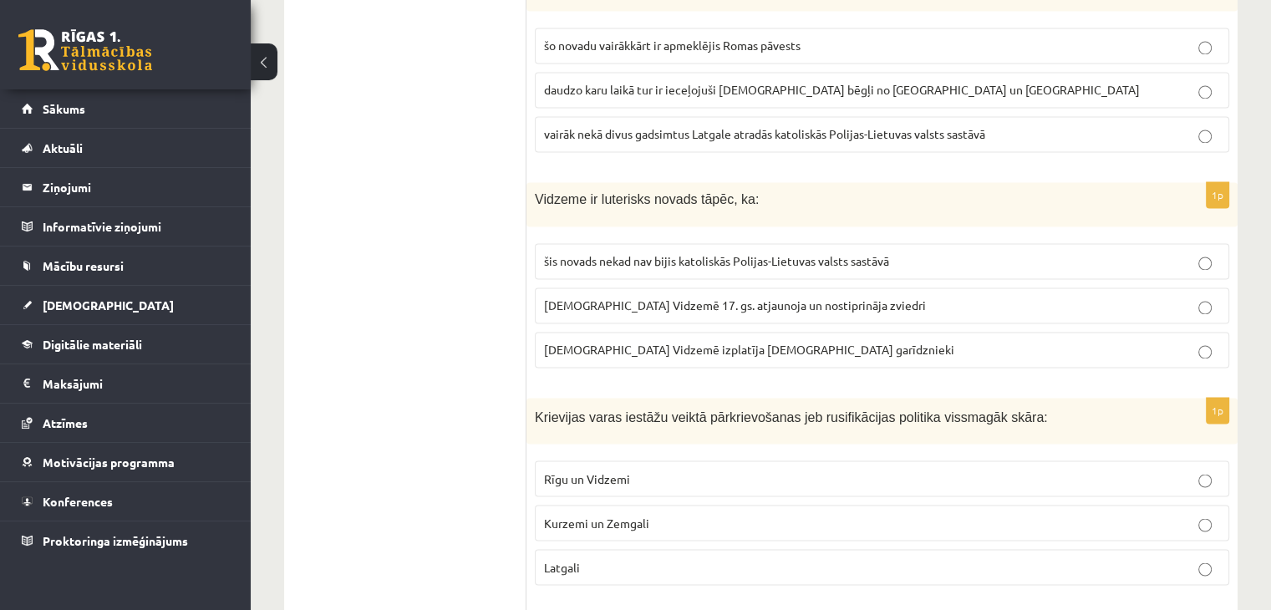
scroll to position [2757, 0]
click at [655, 297] on span "luterānismu Vidzemē 17. gs. atjaunoja un nostiprināja zviedri" at bounding box center [735, 304] width 382 height 15
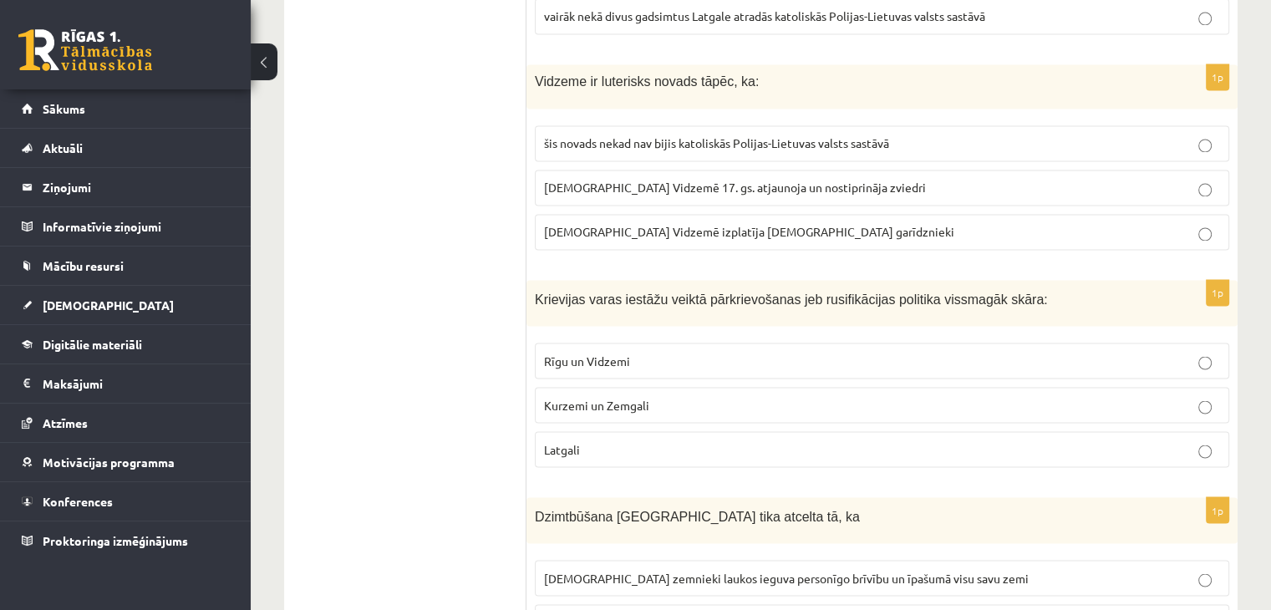
scroll to position [3007, 0]
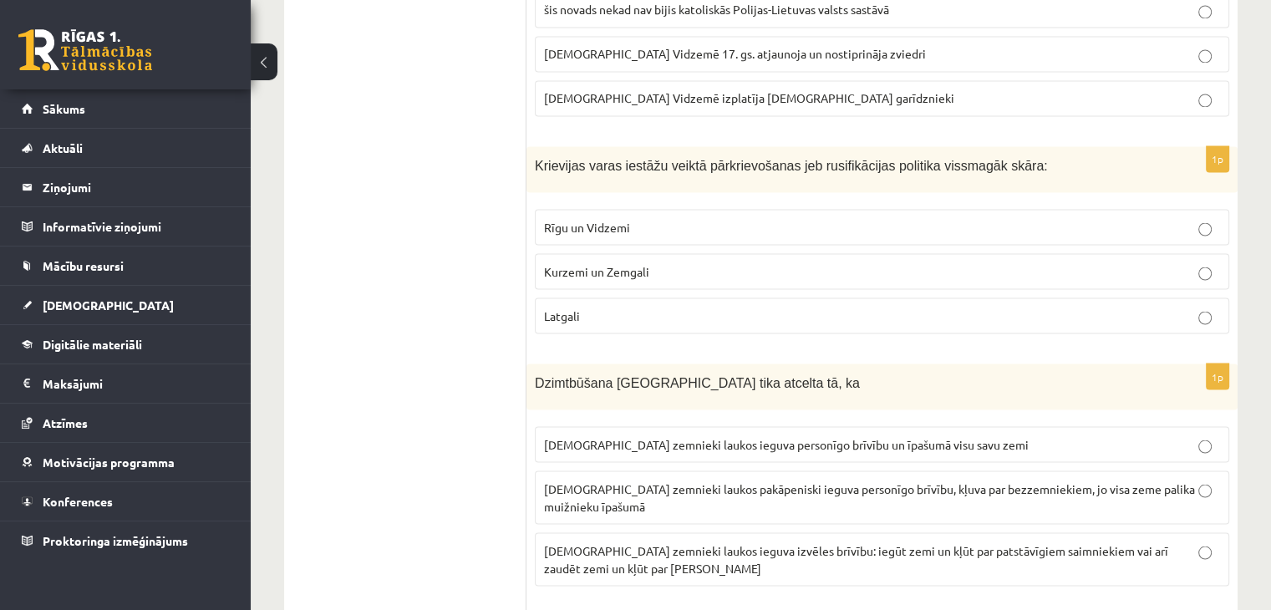
click at [591, 90] on span "luterānismu Vidzemē izplatīja igauņu garīdznieki" at bounding box center [749, 97] width 410 height 15
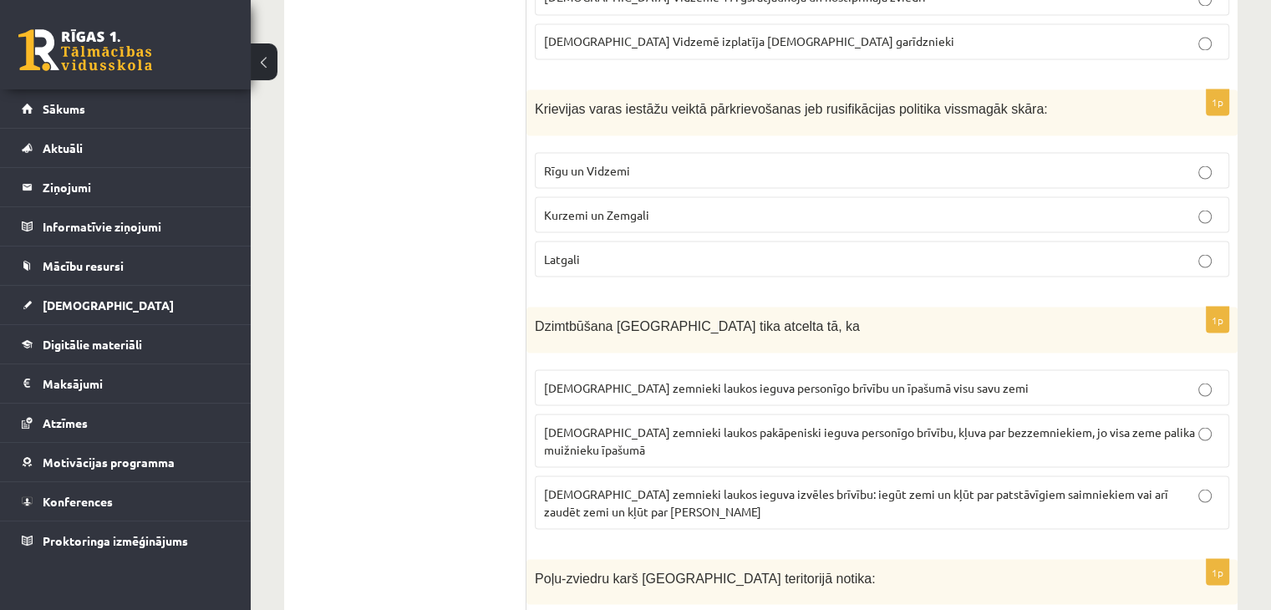
scroll to position [3091, 0]
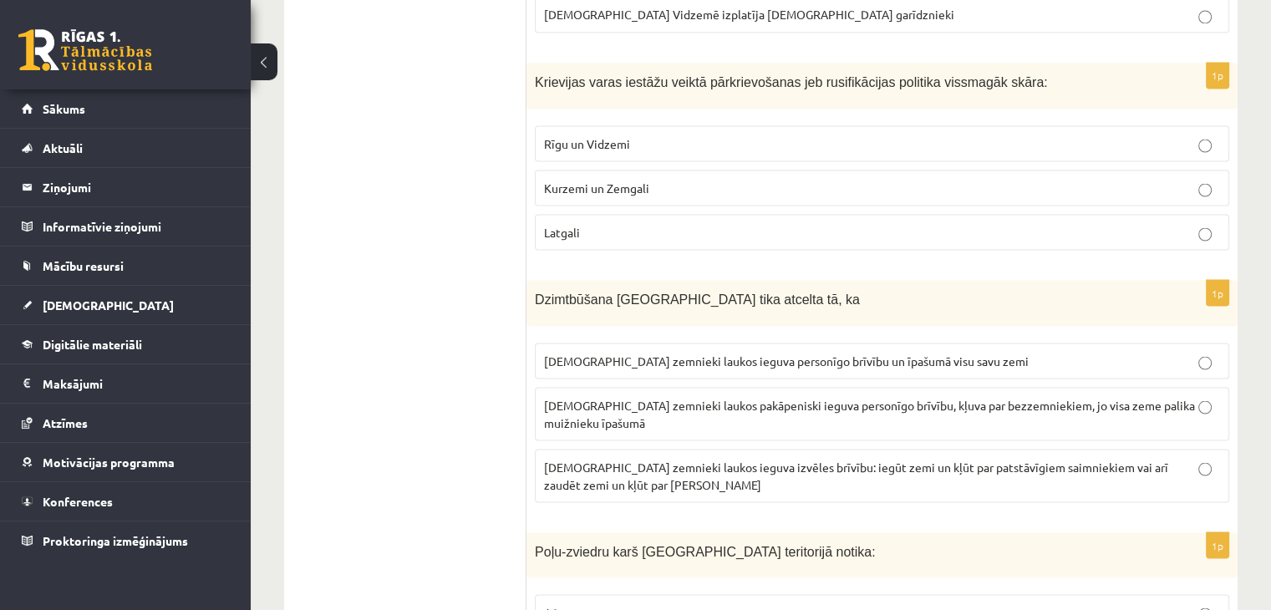
click at [685, 134] on p "Rīgu un Vidzemi" at bounding box center [882, 143] width 676 height 18
click at [733, 179] on p "Kurzemi un Zemgali" at bounding box center [882, 188] width 676 height 18
drag, startPoint x: 725, startPoint y: 70, endPoint x: 786, endPoint y: 71, distance: 61.0
click at [786, 74] on span "Krievijas varas iestāžu veiktā pārkrievošanas jeb rusifikācijas politika vissma…" at bounding box center [791, 81] width 513 height 14
drag, startPoint x: 878, startPoint y: 95, endPoint x: 872, endPoint y: 88, distance: 9.5
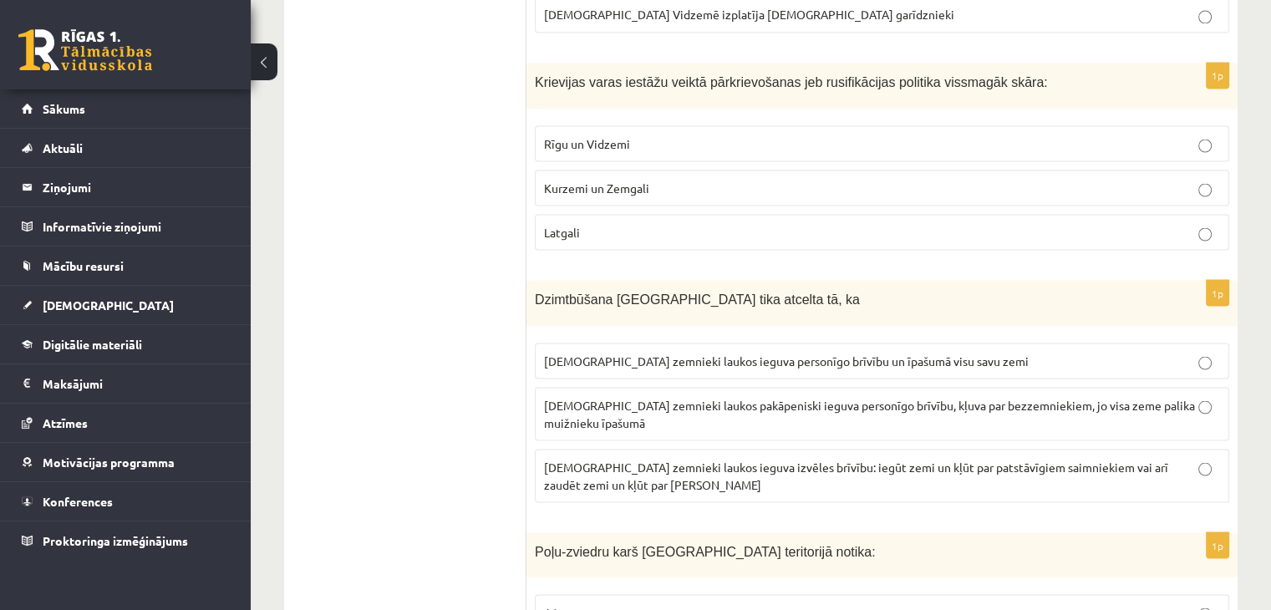
click at [879, 95] on div "1p Krievijas varas iestāžu veiktā pārkrievošanas jeb rusifikācijas politika vis…" at bounding box center [881, 163] width 711 height 200
drag, startPoint x: 827, startPoint y: 71, endPoint x: 898, endPoint y: 84, distance: 72.2
click at [898, 84] on div "Krievijas varas iestāžu veiktā pārkrievošanas jeb rusifikācijas politika vissma…" at bounding box center [881, 86] width 711 height 46
click at [916, 85] on div "Krievijas varas iestāžu veiktā pārkrievošanas jeb rusifikācijas politika vissma…" at bounding box center [881, 86] width 711 height 46
click at [586, 135] on span "Rīgu un Vidzemi" at bounding box center [587, 142] width 86 height 15
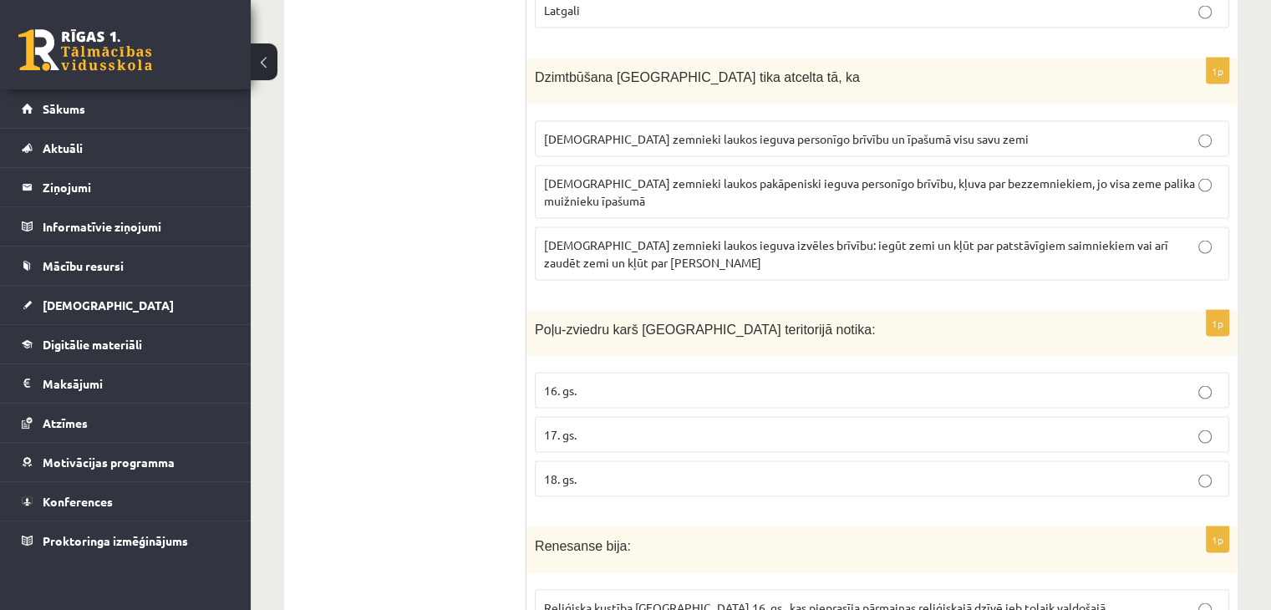
scroll to position [3341, 0]
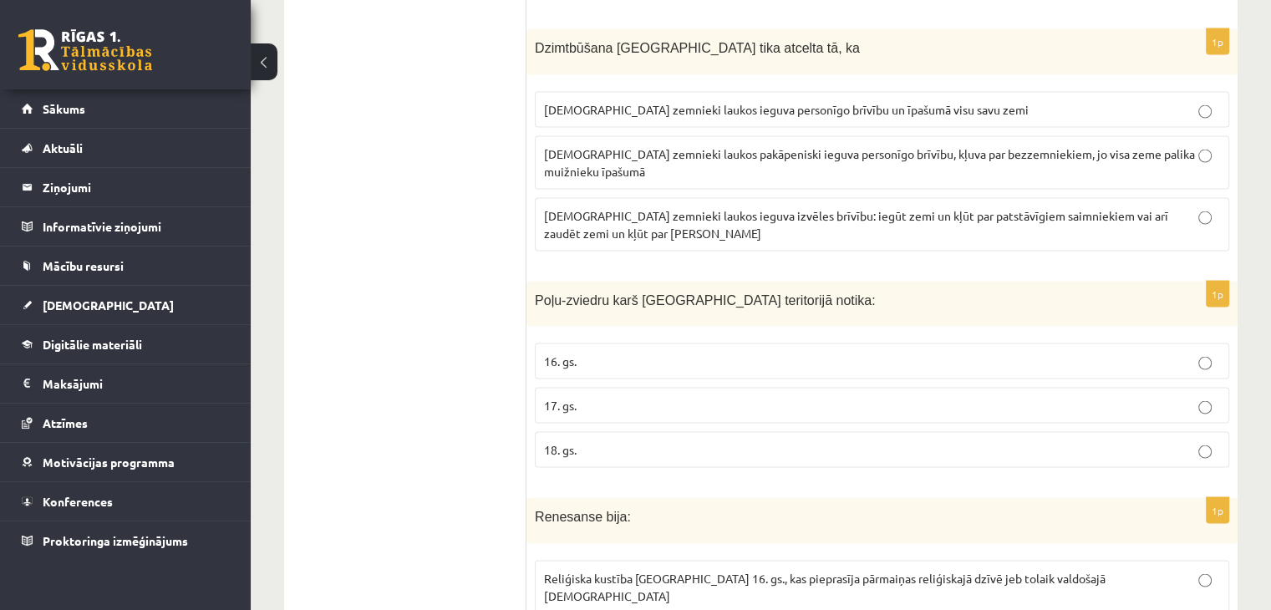
click at [753, 107] on label "latviešu zemnieki laukos ieguva personīgo brīvību un īpašumā visu savu zemi" at bounding box center [882, 110] width 694 height 36
click at [1211, 207] on p "latviešu zemnieki laukos ieguva izvēles brīvību: iegūt zemi un kļūt par patstāv…" at bounding box center [882, 224] width 676 height 35
click at [821, 353] on p "16. gs." at bounding box center [882, 362] width 676 height 18
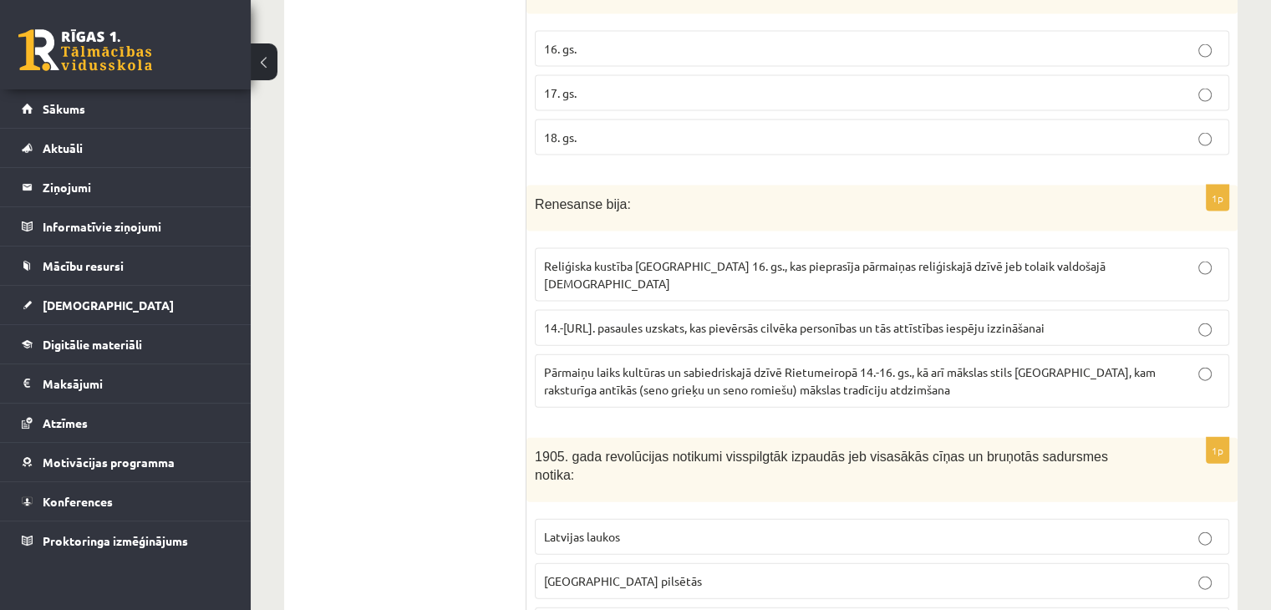
scroll to position [3675, 0]
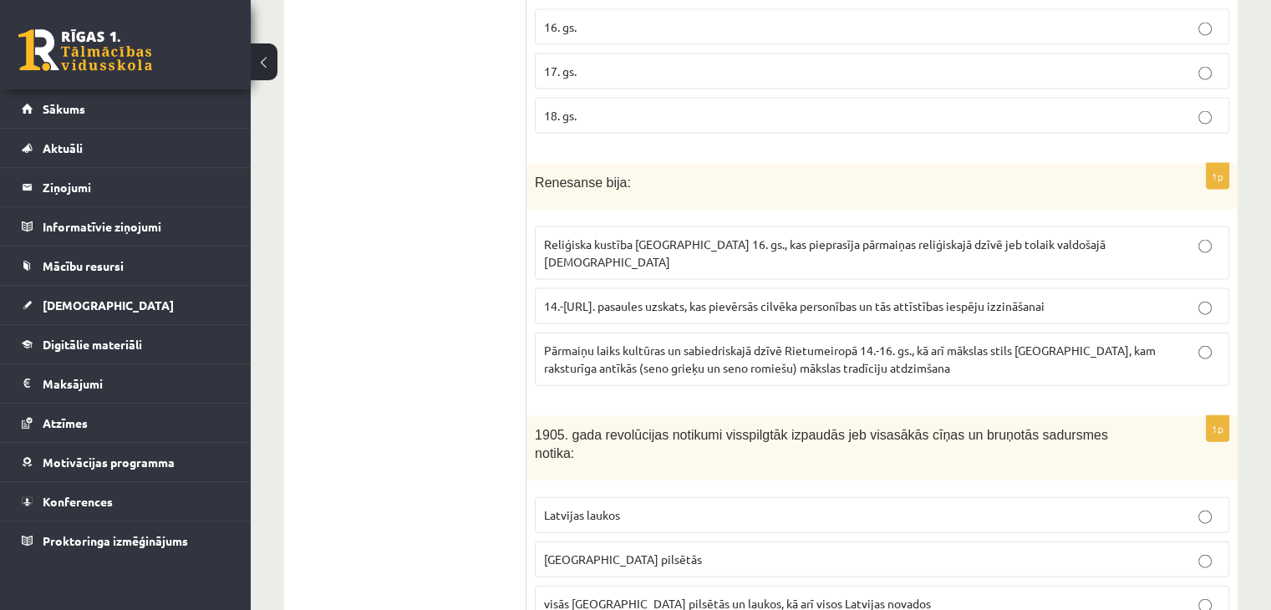
click at [724, 238] on label "Reliģiska kustība Eiropā 16. gs., kas pieprasīja pārmaiņas reliģiskajā dzīvē je…" at bounding box center [882, 252] width 694 height 53
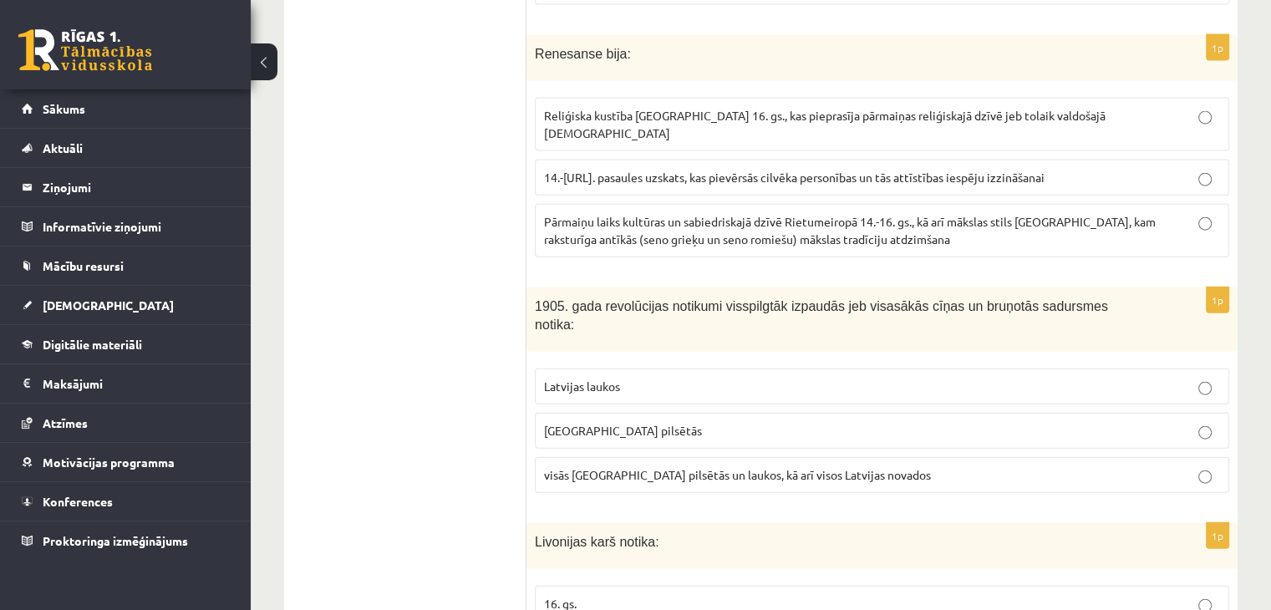
scroll to position [3926, 0]
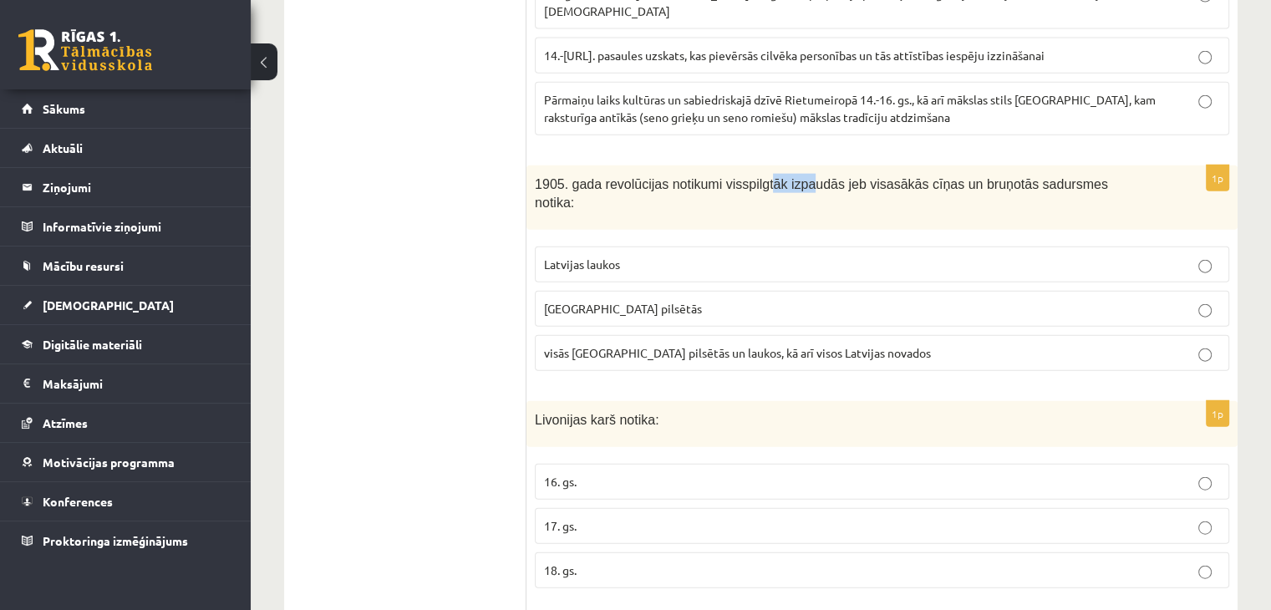
drag, startPoint x: 760, startPoint y: 153, endPoint x: 789, endPoint y: 156, distance: 29.4
click at [789, 165] on div "1905. gada revolūcijas notikumi visspilgtāk izpaudās jeb visasākās cīņas un bru…" at bounding box center [881, 197] width 711 height 64
click at [811, 170] on div "1905. gada revolūcijas notikumi visspilgtāk izpaudās jeb visasākās cīņas un bru…" at bounding box center [881, 197] width 711 height 64
drag, startPoint x: 838, startPoint y: 150, endPoint x: 872, endPoint y: 150, distance: 34.2
click at [862, 177] on span "1905. gada revolūcijas notikumi visspilgtāk izpaudās jeb visasākās cīņas un bru…" at bounding box center [821, 193] width 573 height 33
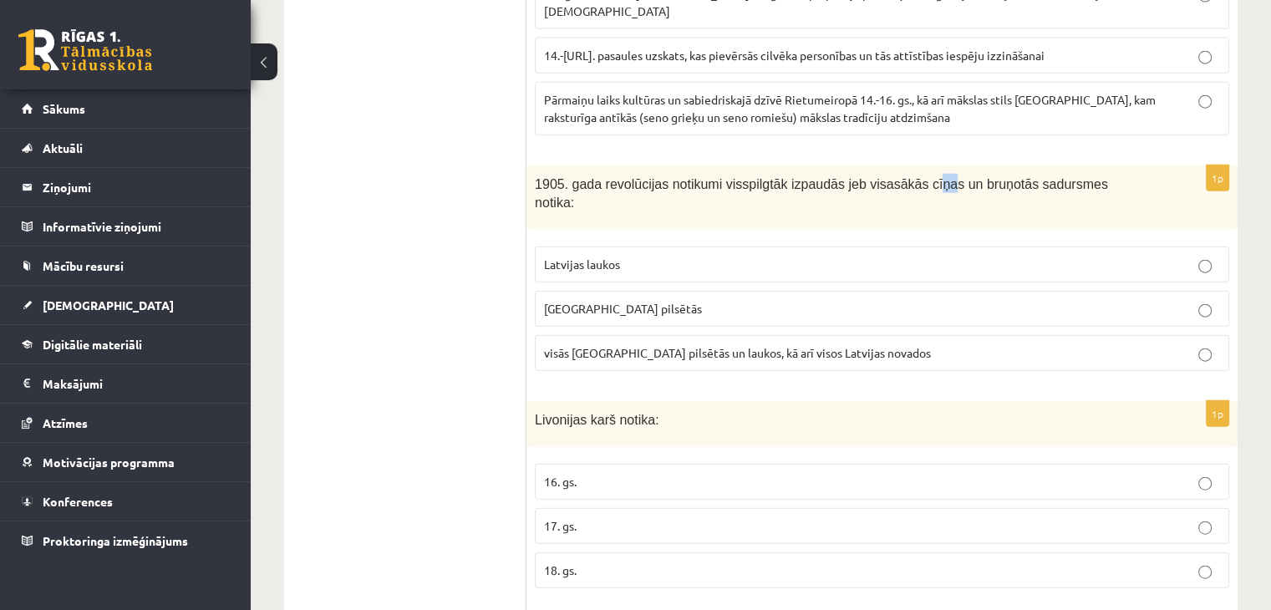
drag, startPoint x: 902, startPoint y: 150, endPoint x: 922, endPoint y: 150, distance: 20.1
click at [917, 177] on span "1905. gada revolūcijas notikumi visspilgtāk izpaudās jeb visasākās cīņas un bru…" at bounding box center [821, 193] width 573 height 33
drag, startPoint x: 927, startPoint y: 148, endPoint x: 973, endPoint y: 141, distance: 46.4
click at [968, 177] on span "1905. gada revolūcijas notikumi visspilgtāk izpaudās jeb visasākās cīņas un bru…" at bounding box center [821, 193] width 573 height 33
drag, startPoint x: 980, startPoint y: 142, endPoint x: 1006, endPoint y: 144, distance: 25.9
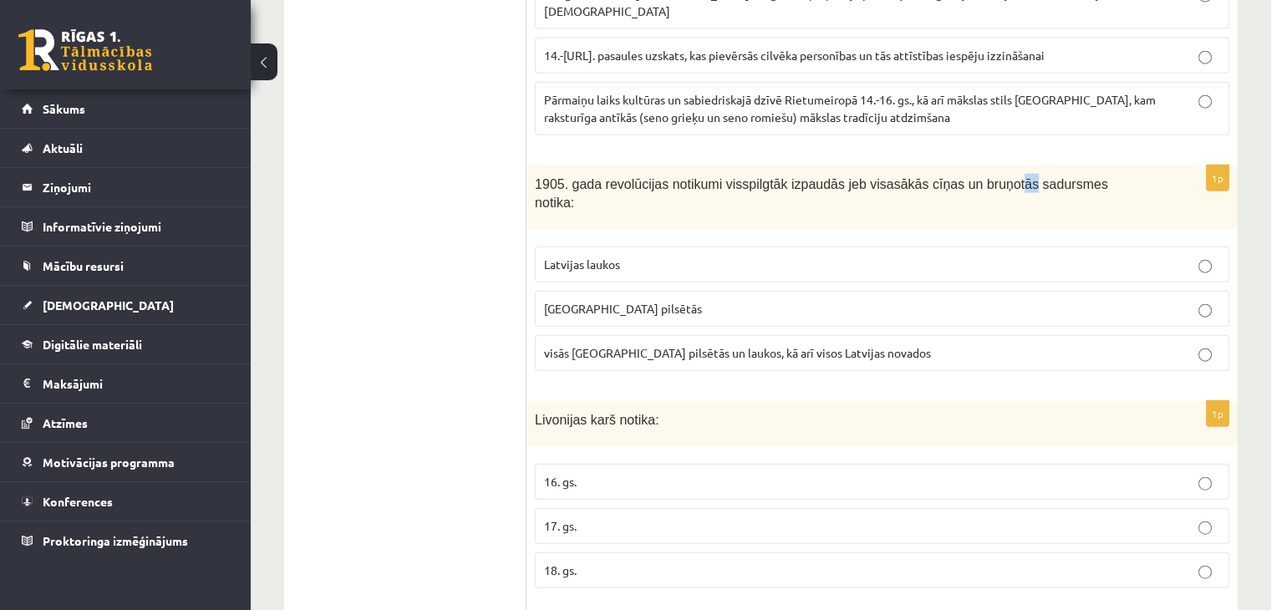
click at [992, 177] on span "1905. gada revolūcijas notikumi visspilgtāk izpaudās jeb visasākās cīņas un bru…" at bounding box center [821, 193] width 573 height 33
drag, startPoint x: 1018, startPoint y: 150, endPoint x: 1032, endPoint y: 151, distance: 14.2
click at [1023, 177] on span "1905. gada revolūcijas notikumi visspilgtāk izpaudās jeb visasākās cīņas un bru…" at bounding box center [821, 193] width 573 height 33
drag, startPoint x: 1068, startPoint y: 165, endPoint x: 1088, endPoint y: 169, distance: 20.5
click at [1072, 165] on div "1905. gada revolūcijas notikumi visspilgtāk izpaudās jeb visasākās cīņas un bru…" at bounding box center [881, 197] width 711 height 64
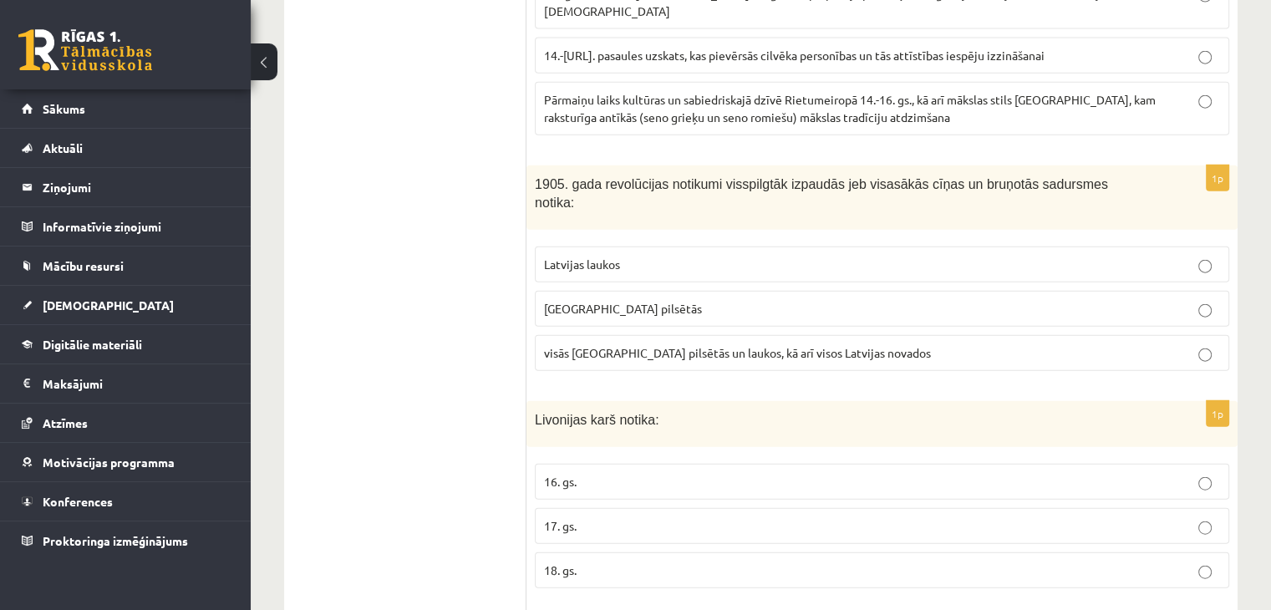
click at [1092, 171] on div "1905. gada revolūcijas notikumi visspilgtāk izpaudās jeb visasākās cīņas un bru…" at bounding box center [881, 197] width 711 height 64
click at [912, 300] on p "Latvijas pilsētās" at bounding box center [882, 309] width 676 height 18
click at [916, 238] on fieldset "Latvijas laukos Latvijas pilsētās visās Latvijas pilsētās un laukos, kā arī vis…" at bounding box center [882, 307] width 694 height 138
click at [555, 335] on label "visās Latvijas pilsētās un laukos, kā arī visos Latvijas novados" at bounding box center [882, 353] width 694 height 36
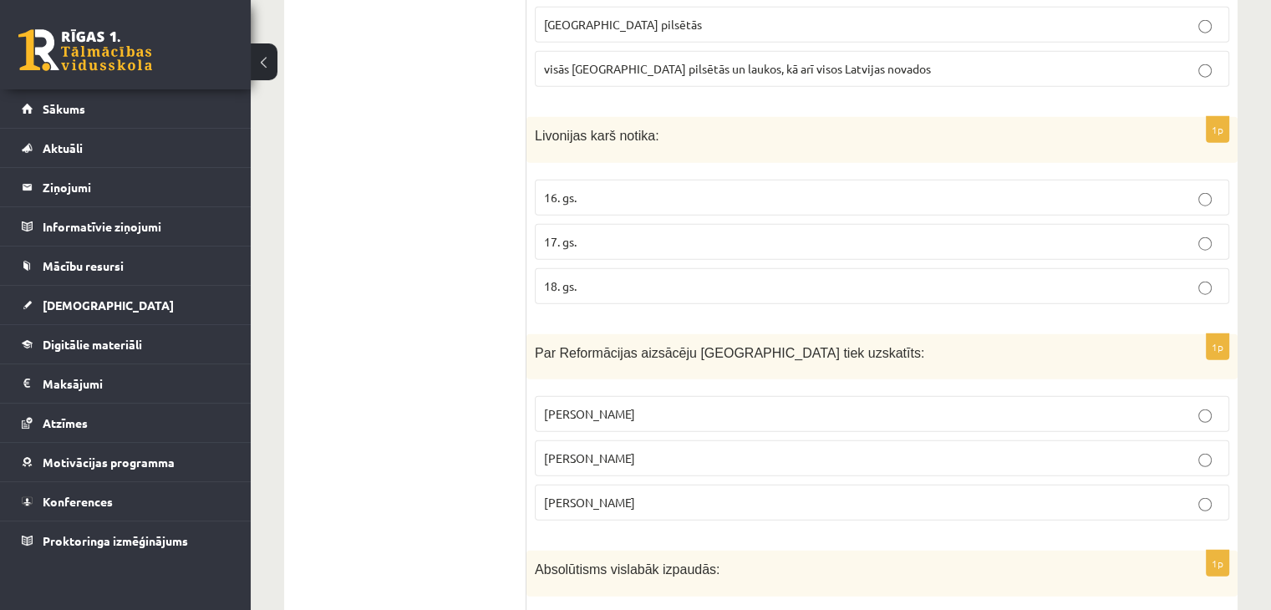
scroll to position [4260, 0]
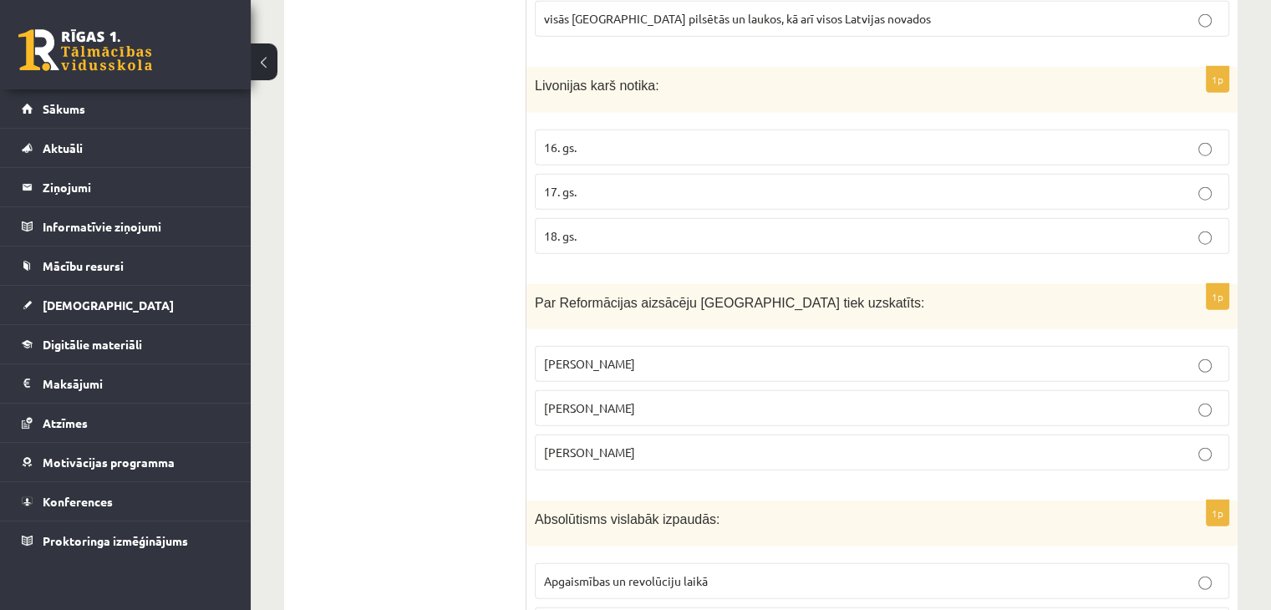
drag, startPoint x: 598, startPoint y: 95, endPoint x: 596, endPoint y: 109, distance: 13.6
click at [596, 121] on fieldset "16. gs. 17. gs. 18. gs." at bounding box center [882, 190] width 694 height 138
click at [598, 129] on label "16. gs." at bounding box center [882, 147] width 694 height 36
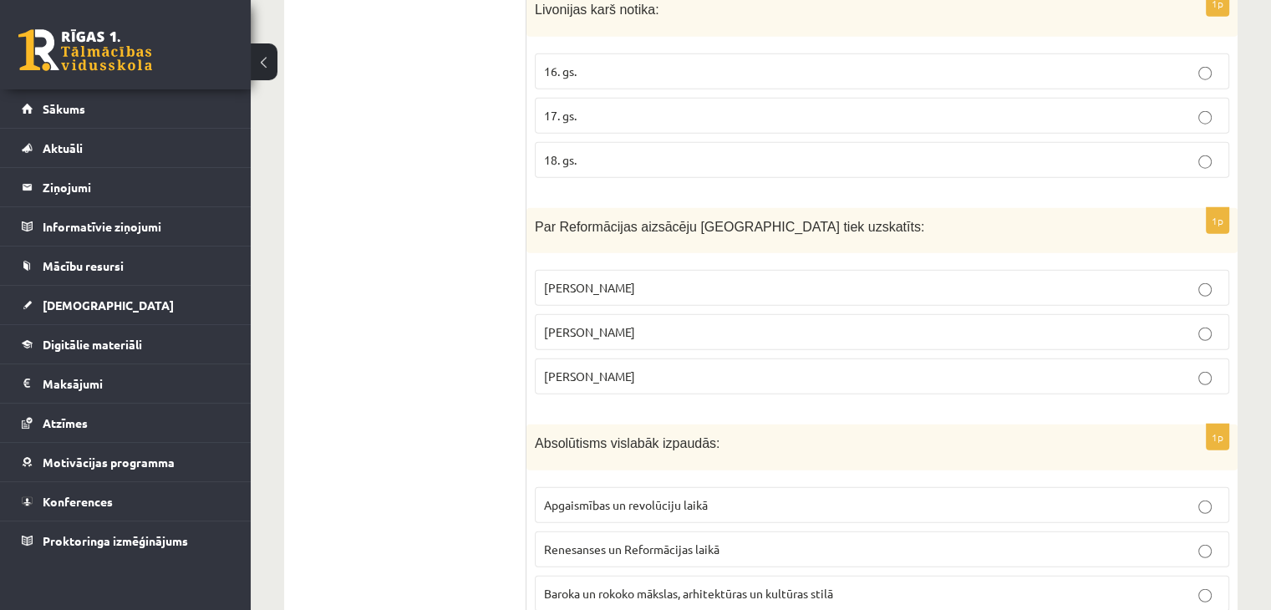
scroll to position [4427, 0]
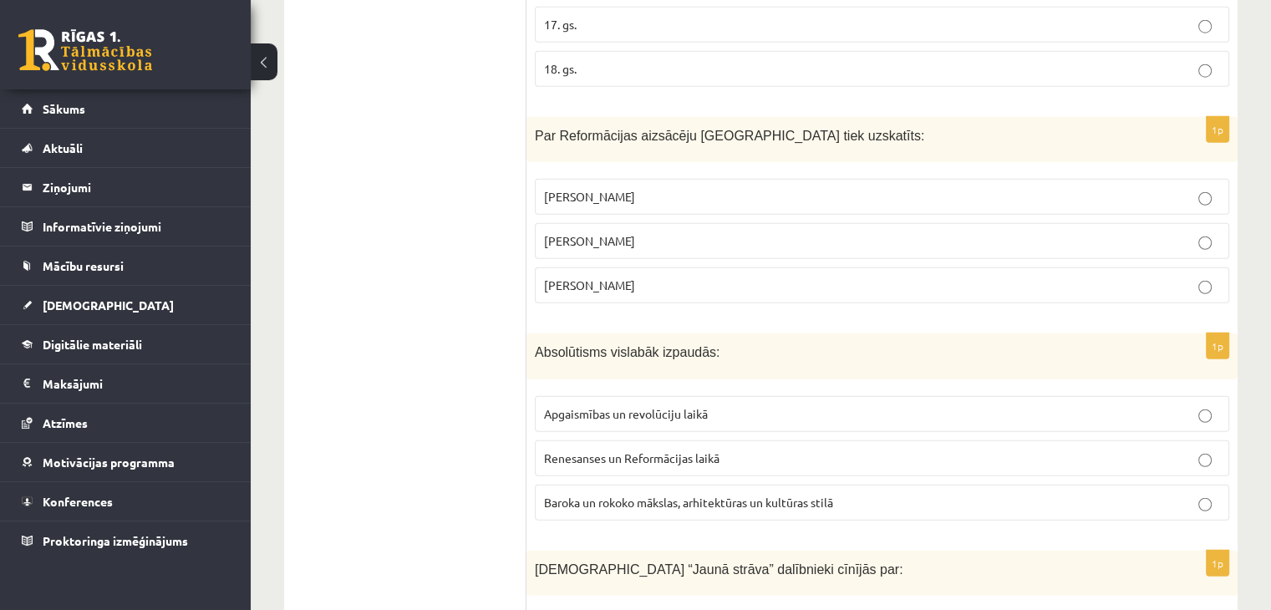
click at [715, 188] on p "Kristofors Kolumbs" at bounding box center [882, 197] width 676 height 18
drag, startPoint x: 560, startPoint y: 74, endPoint x: 667, endPoint y: 78, distance: 107.0
click at [667, 129] on span "Par Reformācijas aizsācēju Eiropā tiek uzskatīts:" at bounding box center [729, 136] width 389 height 14
click at [671, 117] on div "Par Reformācijas aizsācēju Eiropā tiek uzskatīts:" at bounding box center [881, 140] width 711 height 46
click at [726, 232] on p "Mārtiņš Luters" at bounding box center [882, 241] width 676 height 18
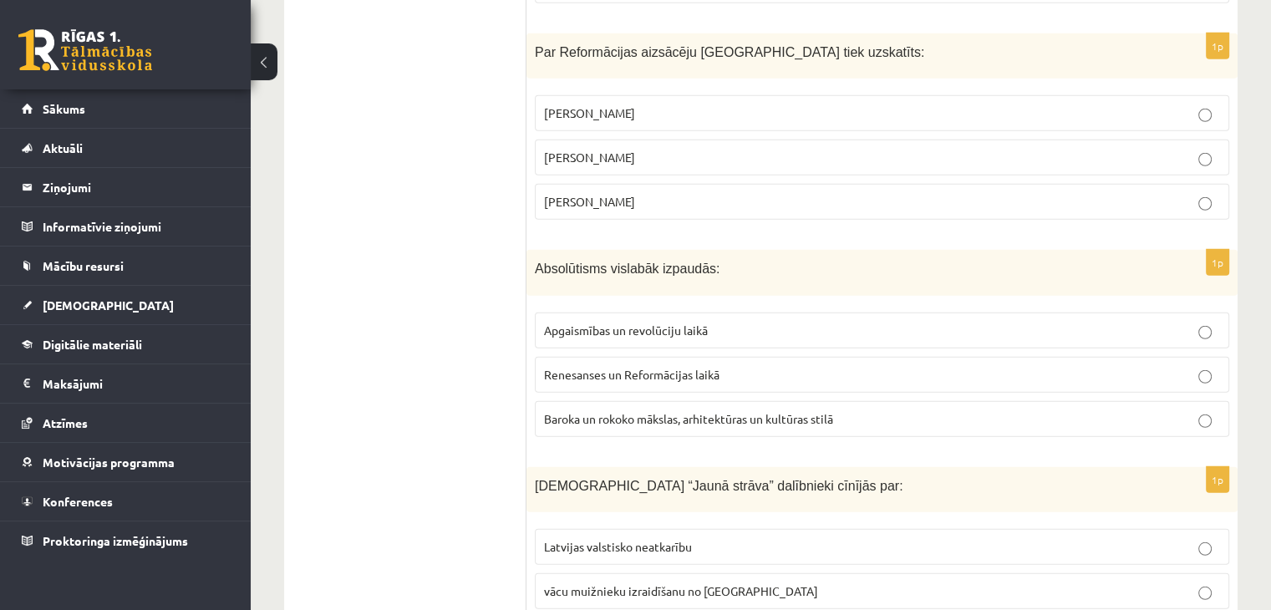
scroll to position [4594, 0]
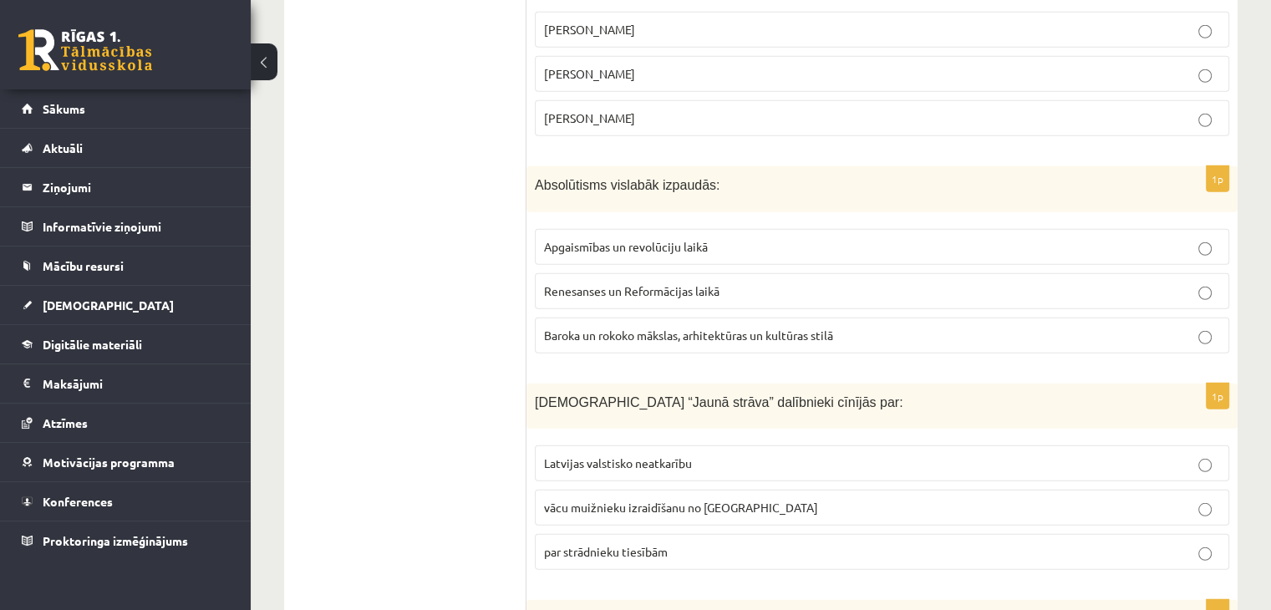
drag, startPoint x: 523, startPoint y: 129, endPoint x: 634, endPoint y: 129, distance: 111.1
drag, startPoint x: 667, startPoint y: 124, endPoint x: 678, endPoint y: 124, distance: 11.7
click at [675, 178] on span "Absolūtisms vislabāk izpaudās:" at bounding box center [627, 185] width 185 height 14
click at [735, 166] on div "Absolūtisms vislabāk izpaudās:" at bounding box center [881, 189] width 711 height 46
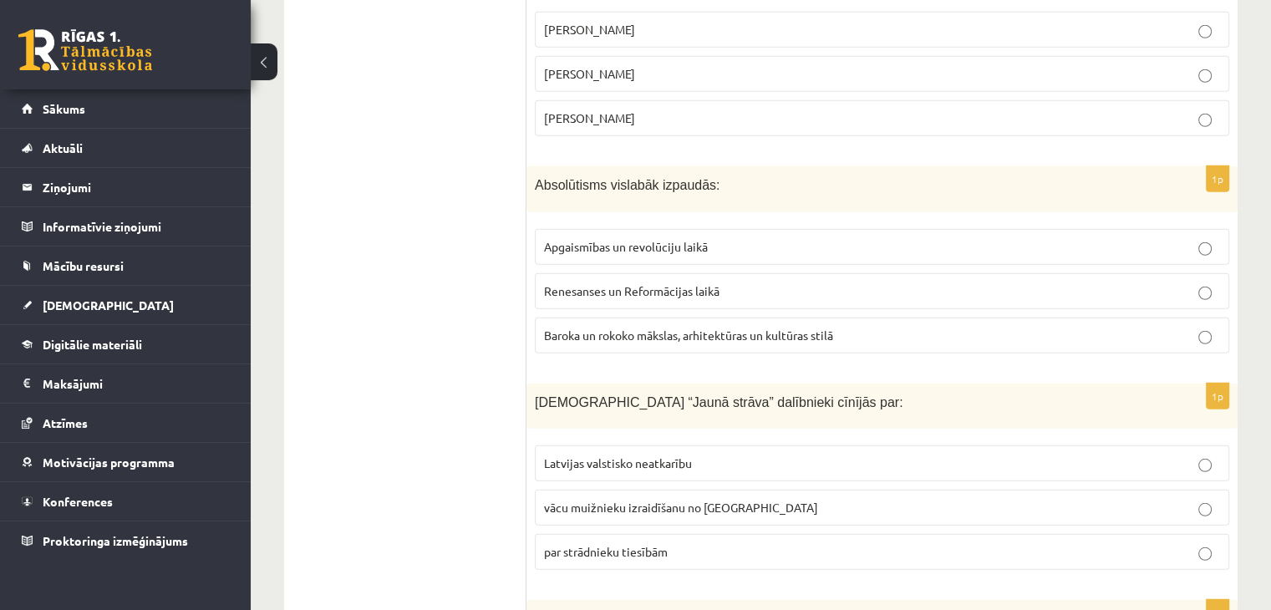
click at [1203, 282] on p "Renesanses un Reformācijas laikā" at bounding box center [882, 291] width 676 height 18
click at [1153, 317] on label "Baroka un rokoko mākslas, arhitektūras un kultūras stilā" at bounding box center [882, 335] width 694 height 36
click at [1211, 282] on p "Renesanses un Reformācijas laikā" at bounding box center [882, 291] width 676 height 18
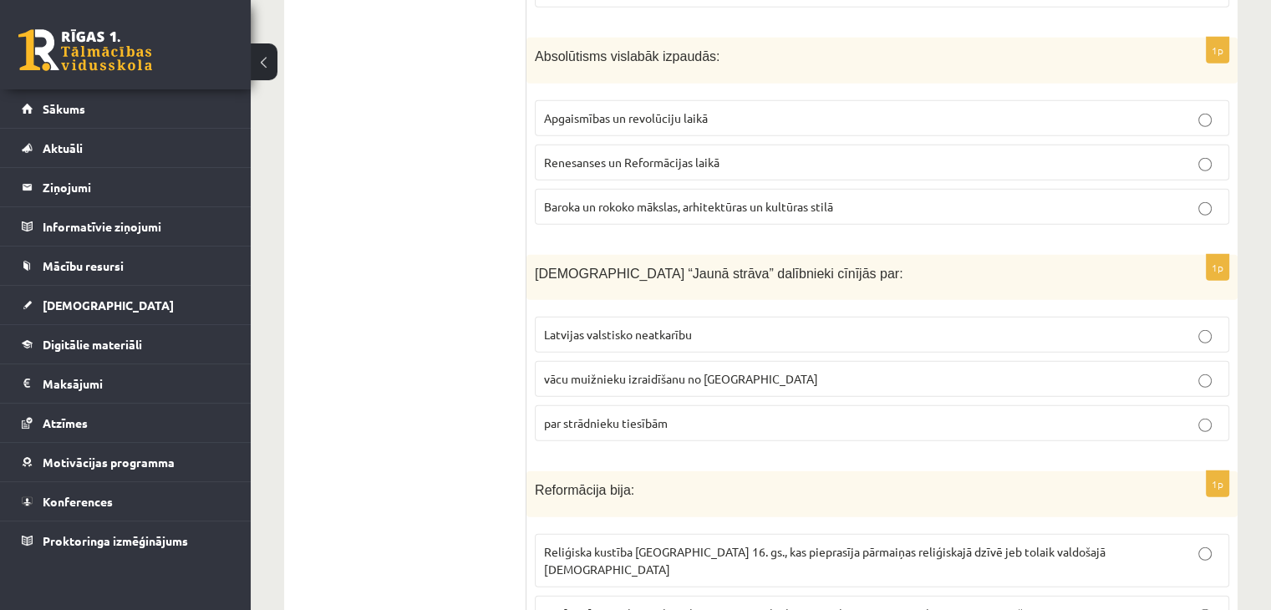
scroll to position [4761, 0]
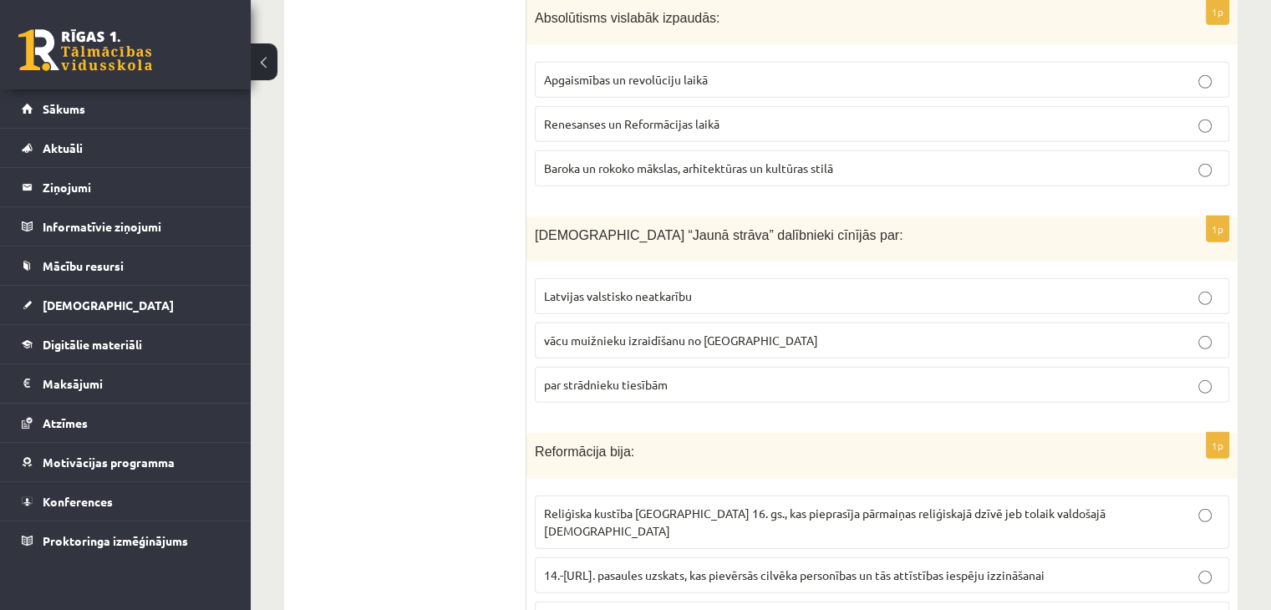
click at [1208, 278] on label "Latvijas valstisko neatkarību" at bounding box center [882, 296] width 694 height 36
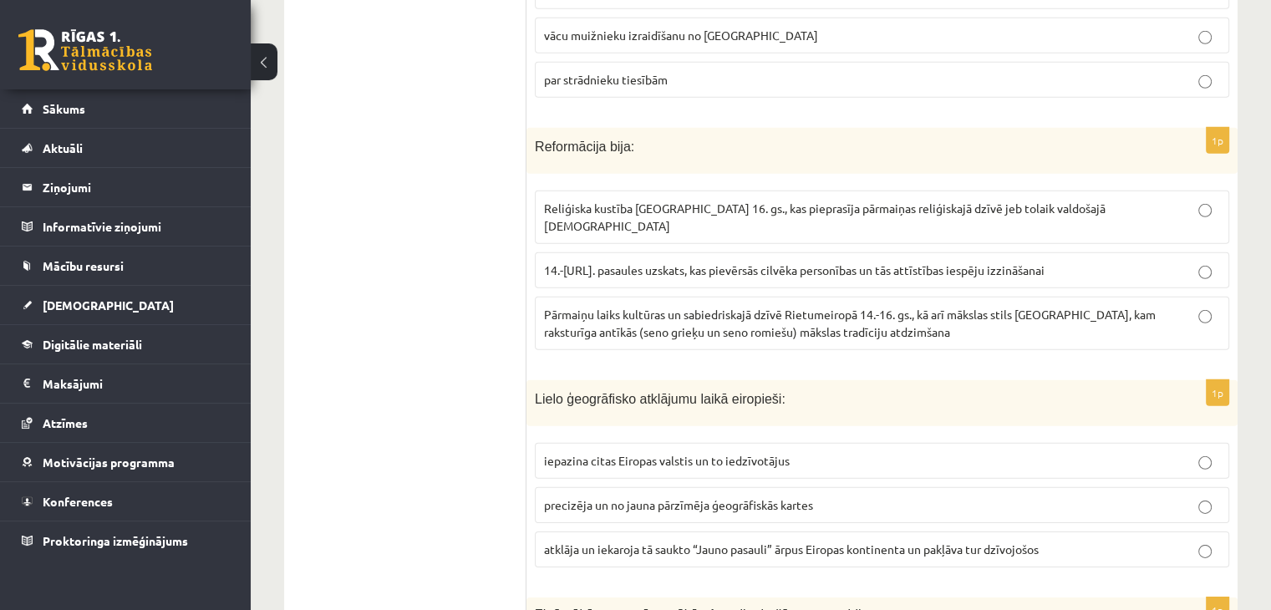
scroll to position [5095, 0]
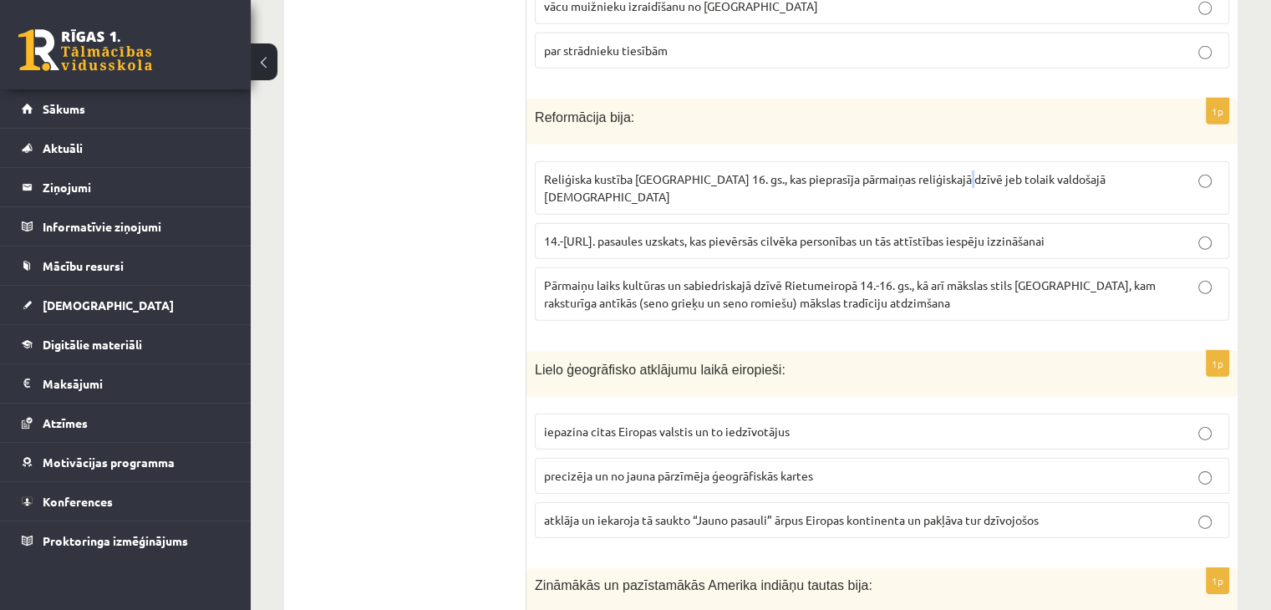
drag, startPoint x: 947, startPoint y: 114, endPoint x: 962, endPoint y: 121, distance: 16.8
click at [951, 171] on span "Reliģiska kustība Eiropā 16. gs., kas pieprasīja pārmaiņas reliģiskajā dzīvē je…" at bounding box center [824, 187] width 561 height 33
click at [1193, 161] on label "Reliģiska kustība Eiropā 16. gs., kas pieprasīja pārmaiņas reliģiskajā dzīvē je…" at bounding box center [882, 187] width 694 height 53
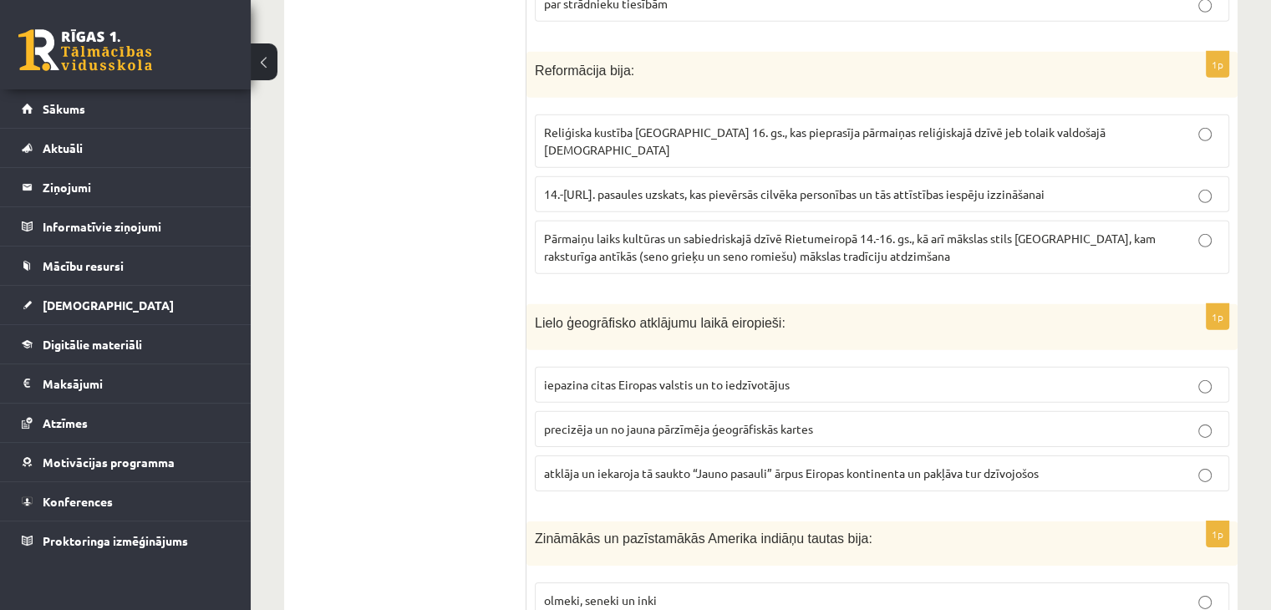
scroll to position [5179, 0]
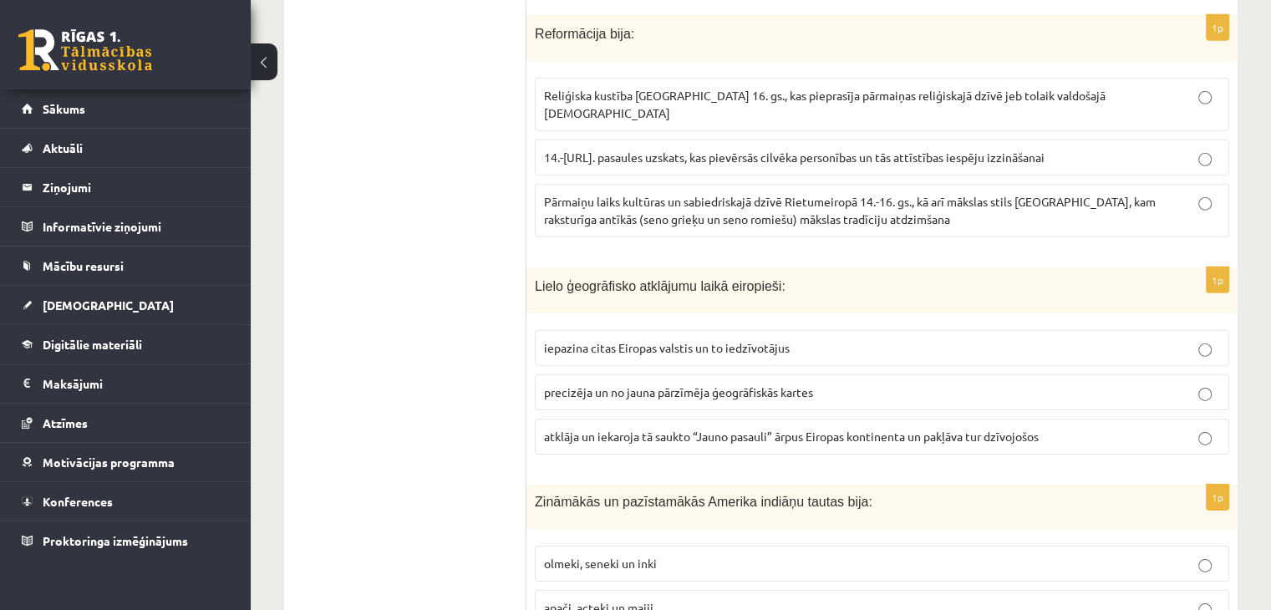
click at [991, 184] on label "Pārmaiņu laiks kultūras un sabiedriskajā dzīvē Rietumeiropā 14.-16. gs., kā arī…" at bounding box center [882, 210] width 694 height 53
click at [1149, 168] on div "1p Reformācija bija : Reliģiska kustība Eiropā 16. gs., kas pieprasīja pārmaiņa…" at bounding box center [881, 133] width 711 height 236
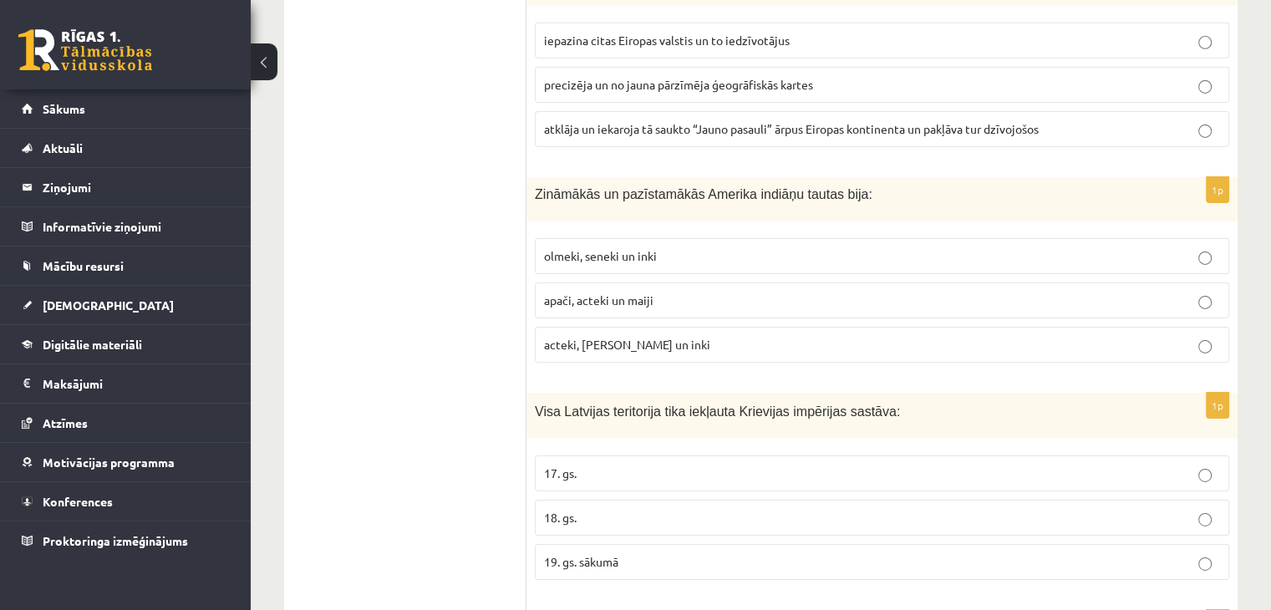
scroll to position [5513, 0]
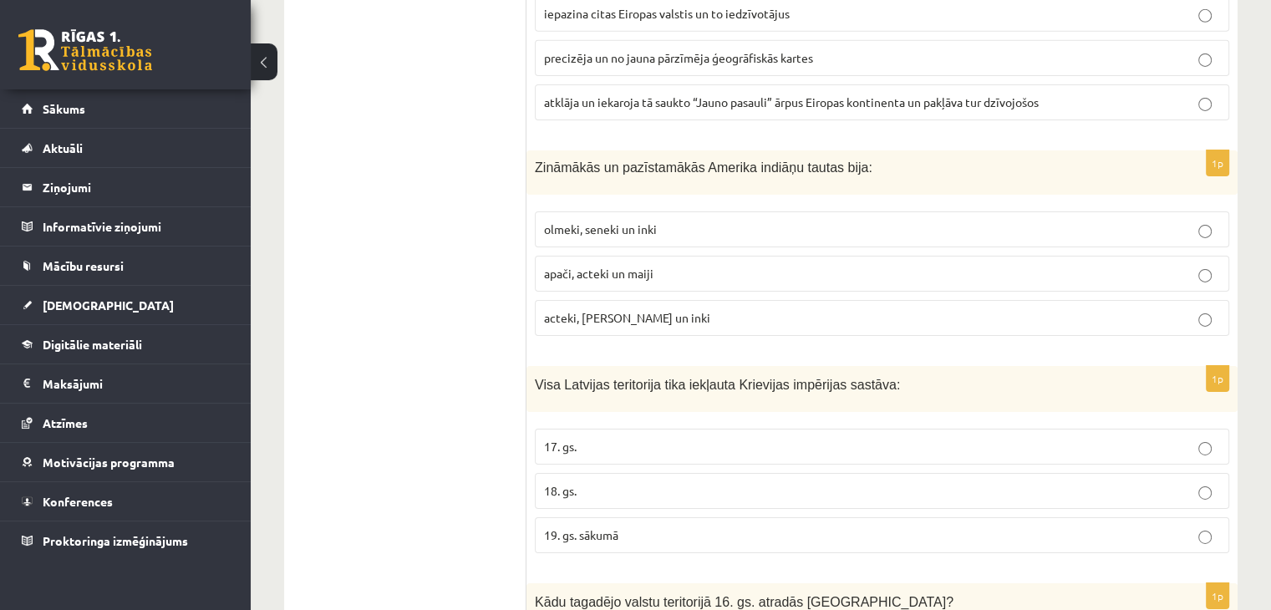
click at [823, 203] on fieldset "olmeki, seneki un inki apači, acteki un maiji acteki, maiji un inki" at bounding box center [882, 272] width 694 height 138
click at [820, 221] on p "olmeki, seneki un inki" at bounding box center [882, 230] width 676 height 18
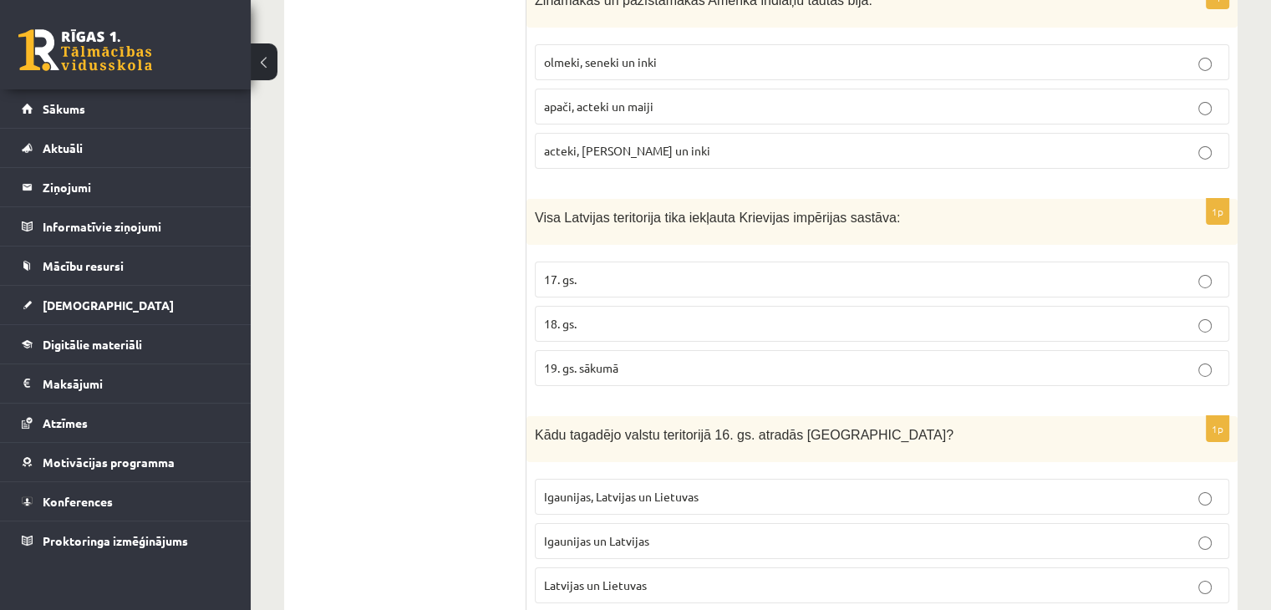
click at [718, 315] on p "18. gs." at bounding box center [882, 324] width 676 height 18
drag, startPoint x: 608, startPoint y: 133, endPoint x: 723, endPoint y: 116, distance: 116.5
click at [707, 211] on span "Visa Latvijas teritorija tika iekļauta Krievijas impērijas sastāva:" at bounding box center [717, 218] width 365 height 14
click at [870, 207] on p "Visa Latvijas teritorija tika iekļauta Krievijas impērijas sastāva:" at bounding box center [840, 216] width 611 height 19
drag, startPoint x: 567, startPoint y: 138, endPoint x: 579, endPoint y: 142, distance: 12.4
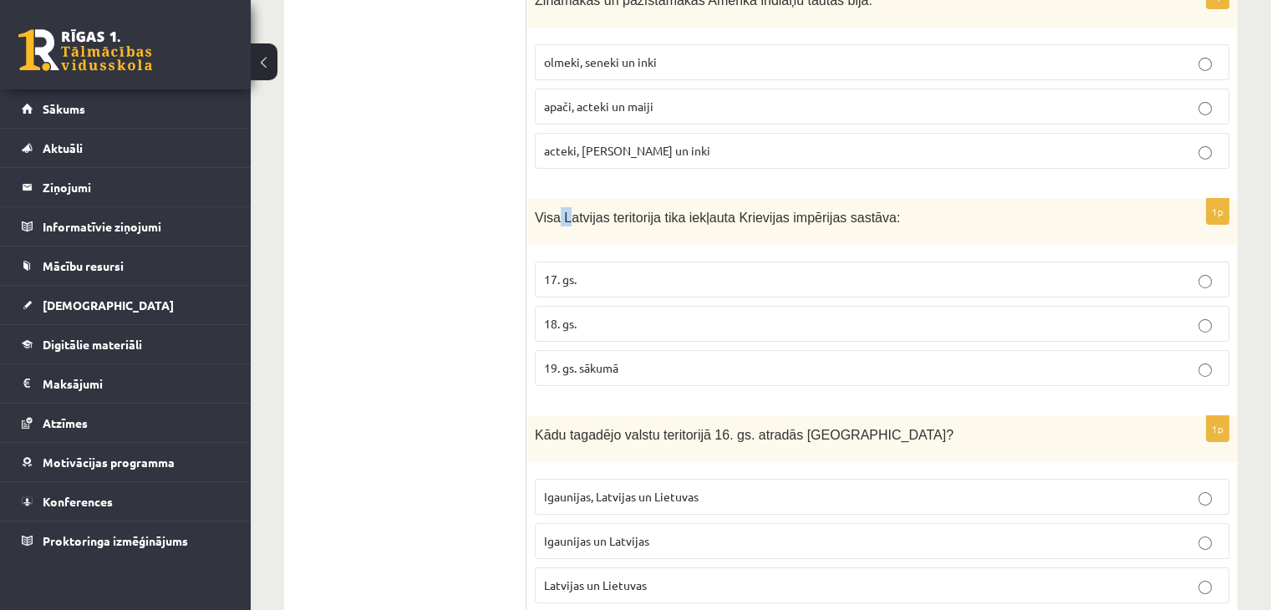
click at [579, 207] on p "Visa Latvijas teritorija tika iekļauta Krievijas impērijas sastāva:" at bounding box center [840, 216] width 611 height 19
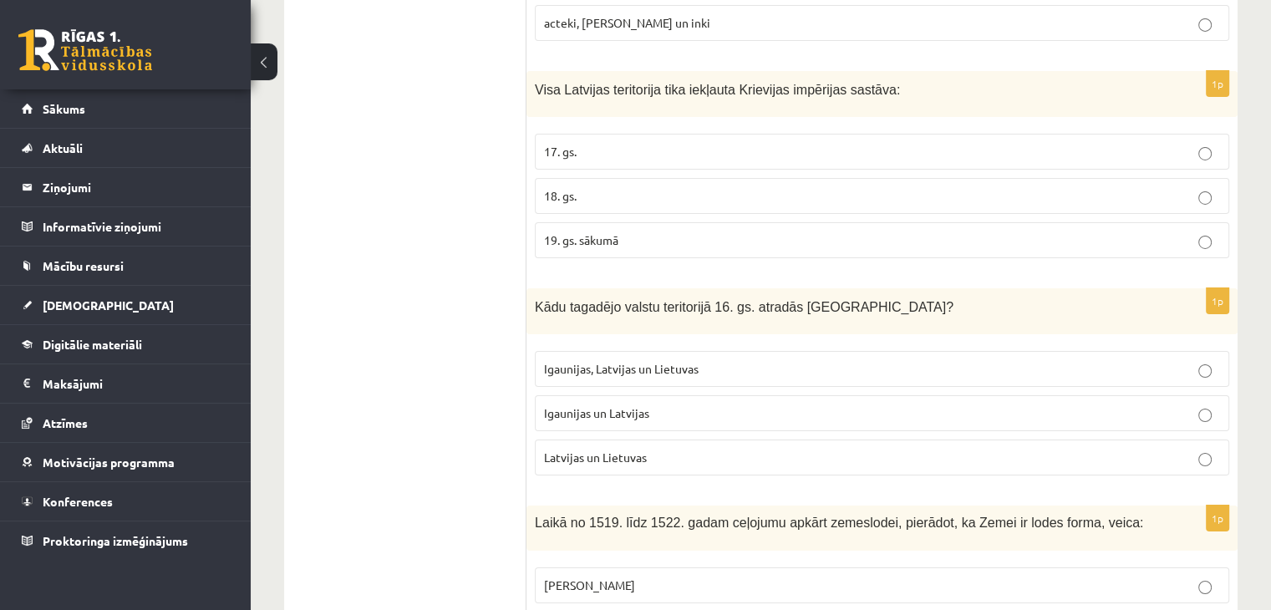
scroll to position [5847, 0]
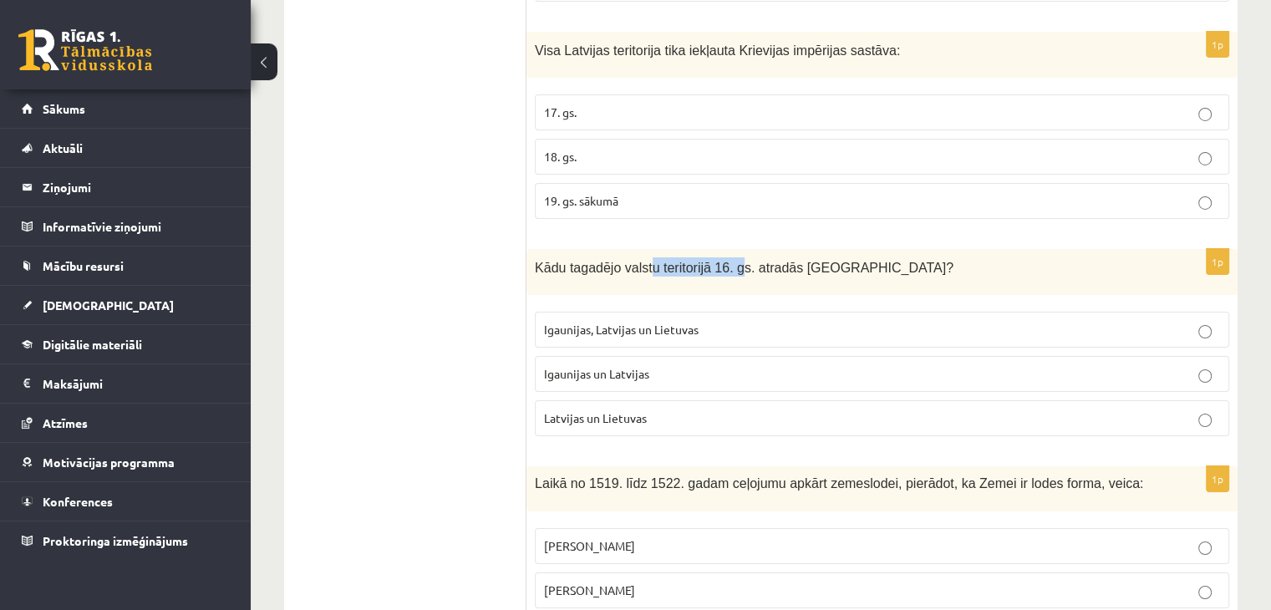
drag, startPoint x: 642, startPoint y: 185, endPoint x: 728, endPoint y: 185, distance: 86.0
click at [728, 261] on span "Kādu tagadējo valstu teritorijā 16. gs. atradās Livonija?" at bounding box center [744, 268] width 418 height 14
drag, startPoint x: 728, startPoint y: 185, endPoint x: 755, endPoint y: 188, distance: 26.9
click at [730, 261] on span "Kādu tagadējo valstu teritorijā 16. gs. atradās Livonija?" at bounding box center [744, 268] width 418 height 14
click at [757, 261] on span "Kādu tagadējo valstu teritorijā 16. gs. atradās Livonija?" at bounding box center [744, 268] width 418 height 14
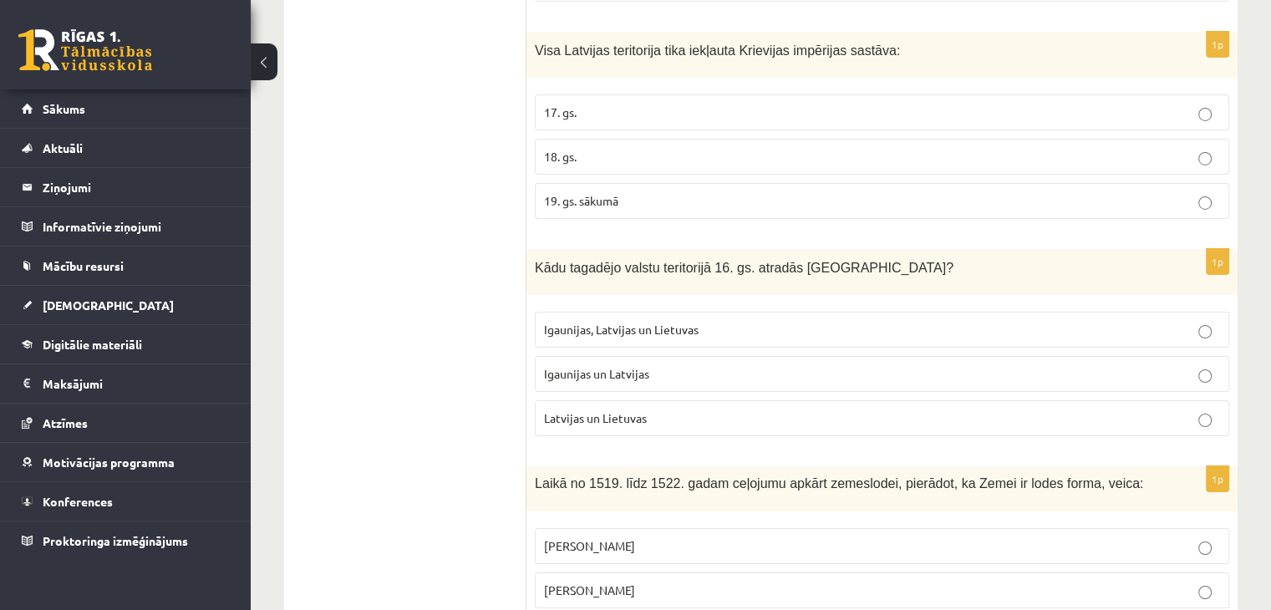
click at [864, 249] on div "Kādu tagadējo valstu teritorijā 16. gs. atradās Livonija?" at bounding box center [881, 272] width 711 height 46
click at [957, 321] on p "Igaunijas, Latvijas un Lietuvas" at bounding box center [882, 330] width 676 height 18
click at [966, 321] on p "Igaunijas, Latvijas un Lietuvas" at bounding box center [882, 330] width 676 height 18
click at [962, 365] on p "Igaunijas un Latvijas" at bounding box center [882, 374] width 676 height 18
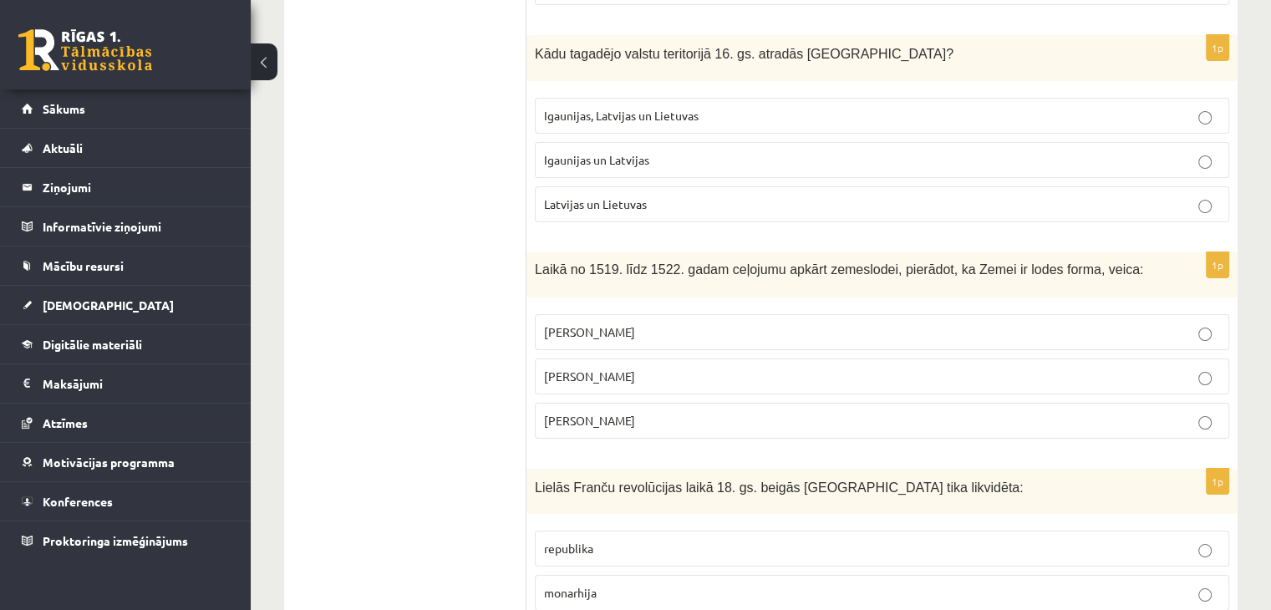
scroll to position [6098, 0]
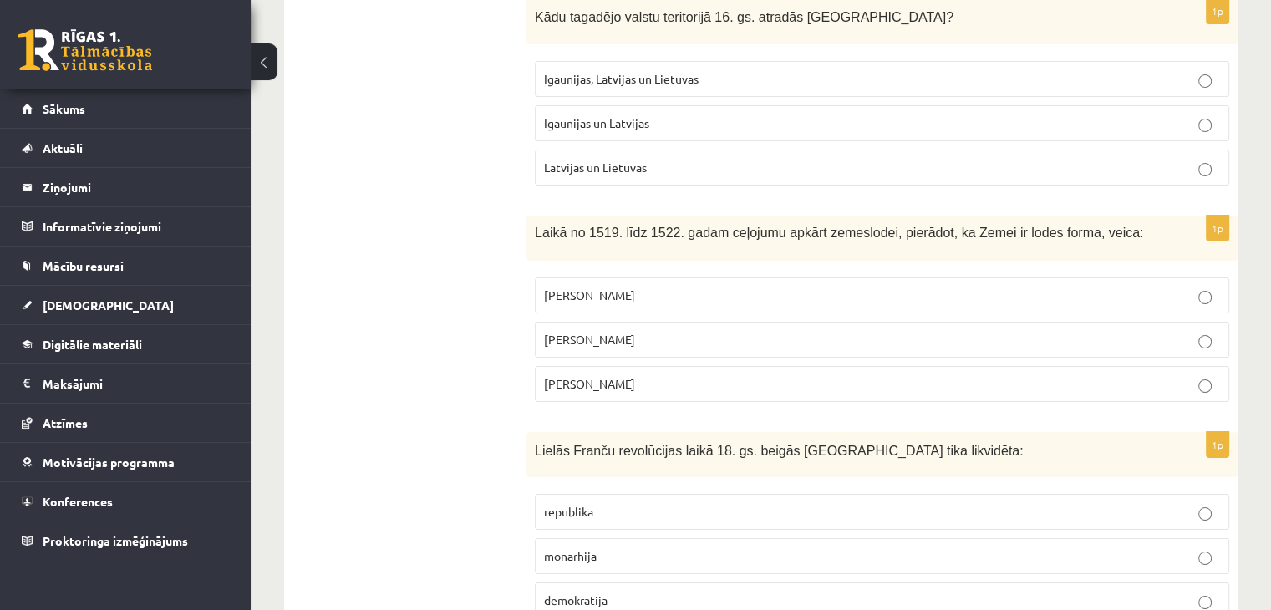
click at [558, 287] on span "Kristofors Kolumbs" at bounding box center [589, 294] width 91 height 15
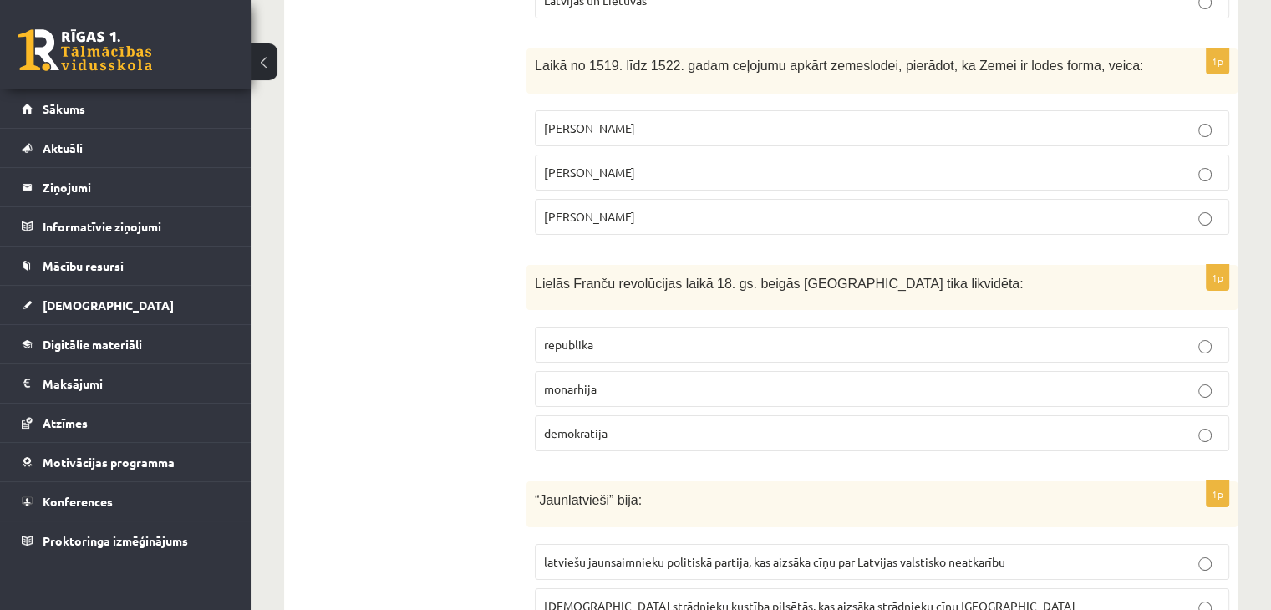
scroll to position [6298, 0]
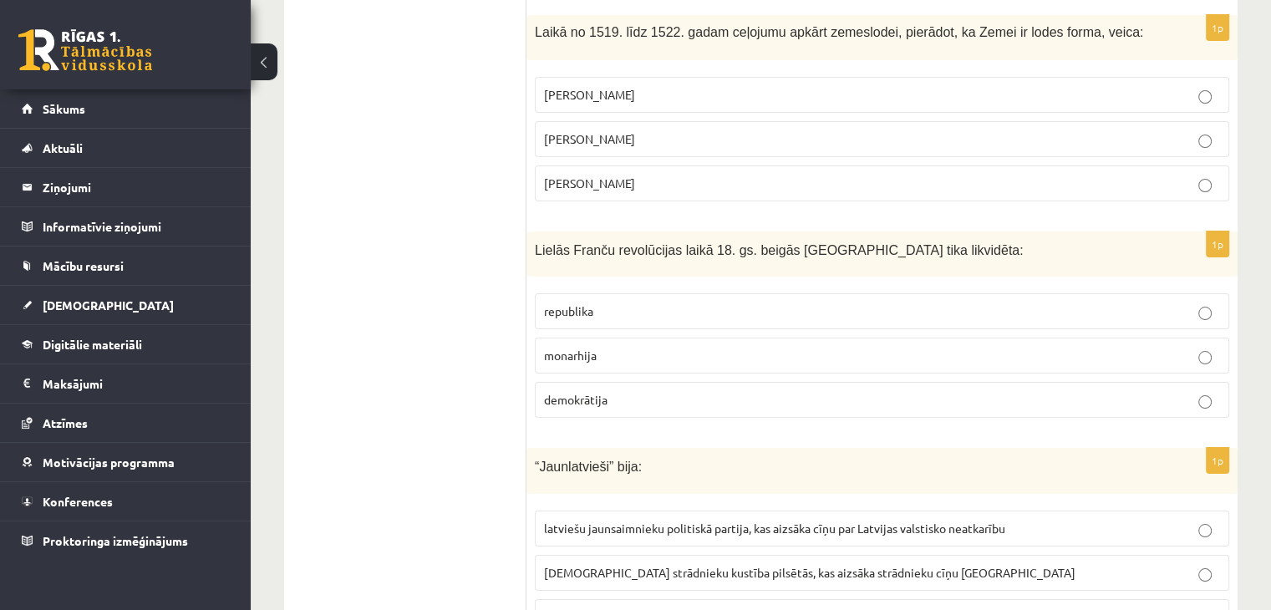
click at [595, 392] on span "demokrātija" at bounding box center [575, 399] width 63 height 15
click at [641, 347] on p "monarhija" at bounding box center [882, 356] width 676 height 18
click at [640, 382] on label "demokrātija" at bounding box center [882, 400] width 694 height 36
click at [648, 520] on span "latviešu jaunsaimnieku politiskā partija, kas aizsāka cīņu par Latvijas valstis…" at bounding box center [774, 527] width 461 height 15
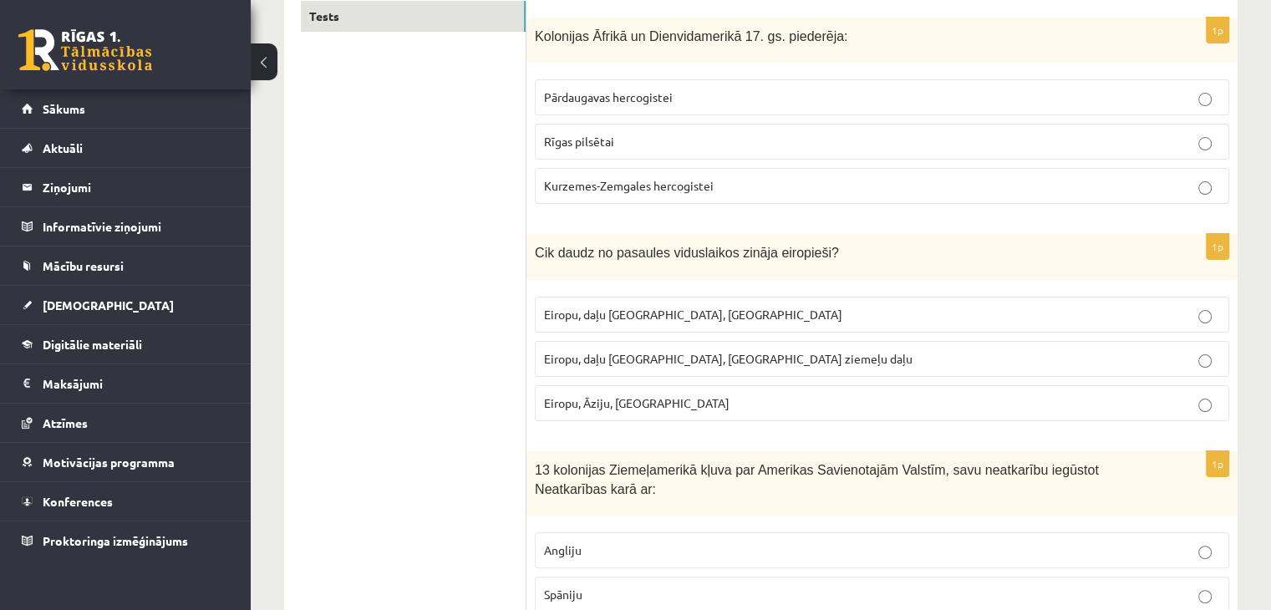
scroll to position [0, 0]
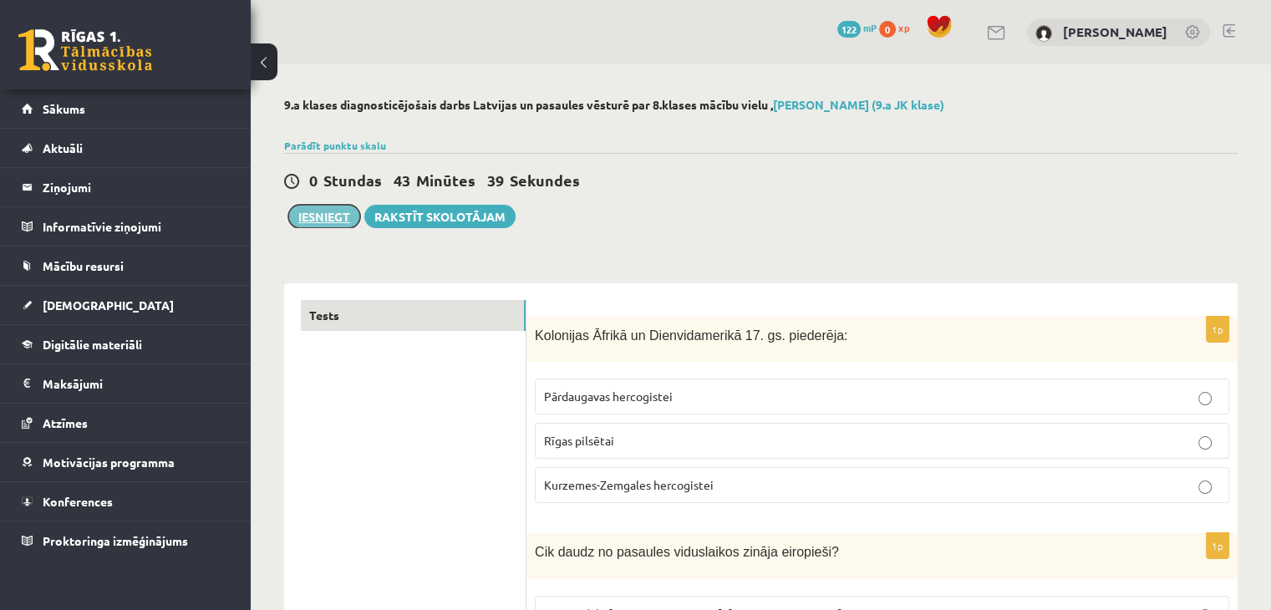
click at [337, 210] on button "Iesniegt" at bounding box center [324, 216] width 72 height 23
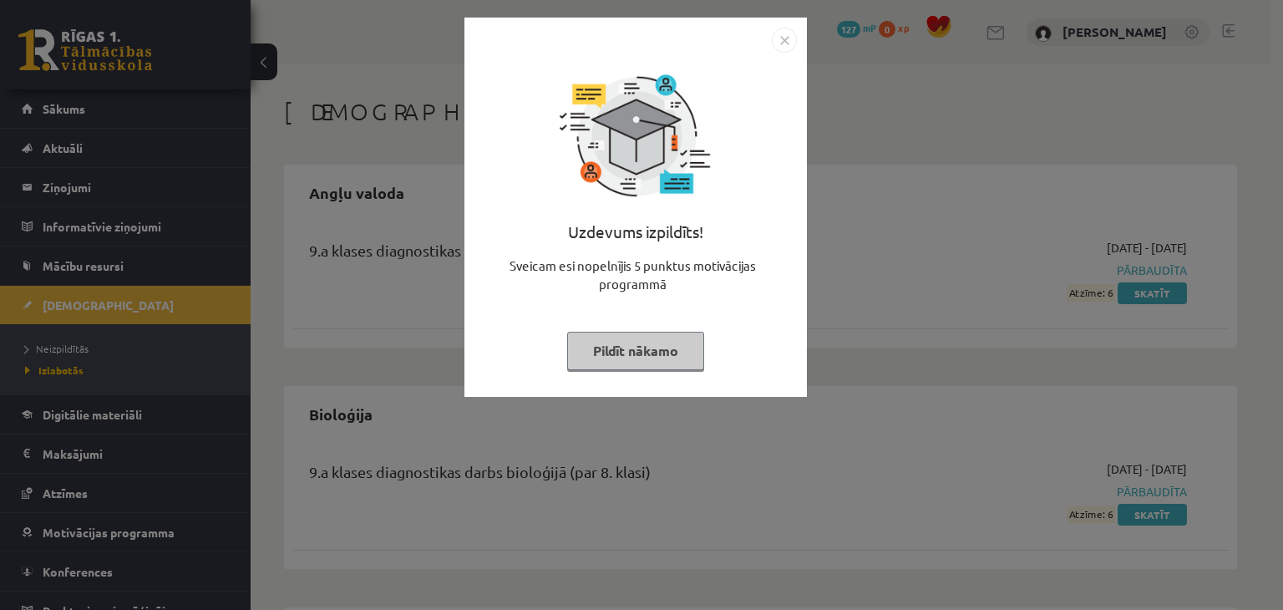
click at [786, 41] on img "Close" at bounding box center [784, 40] width 25 height 25
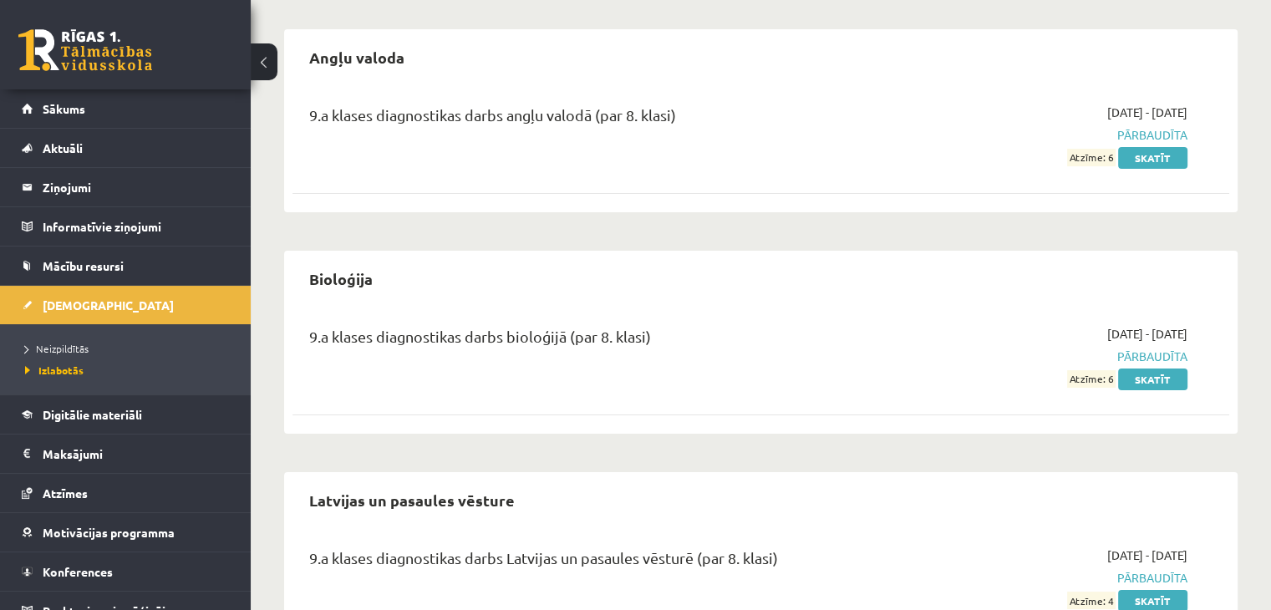
scroll to position [213, 0]
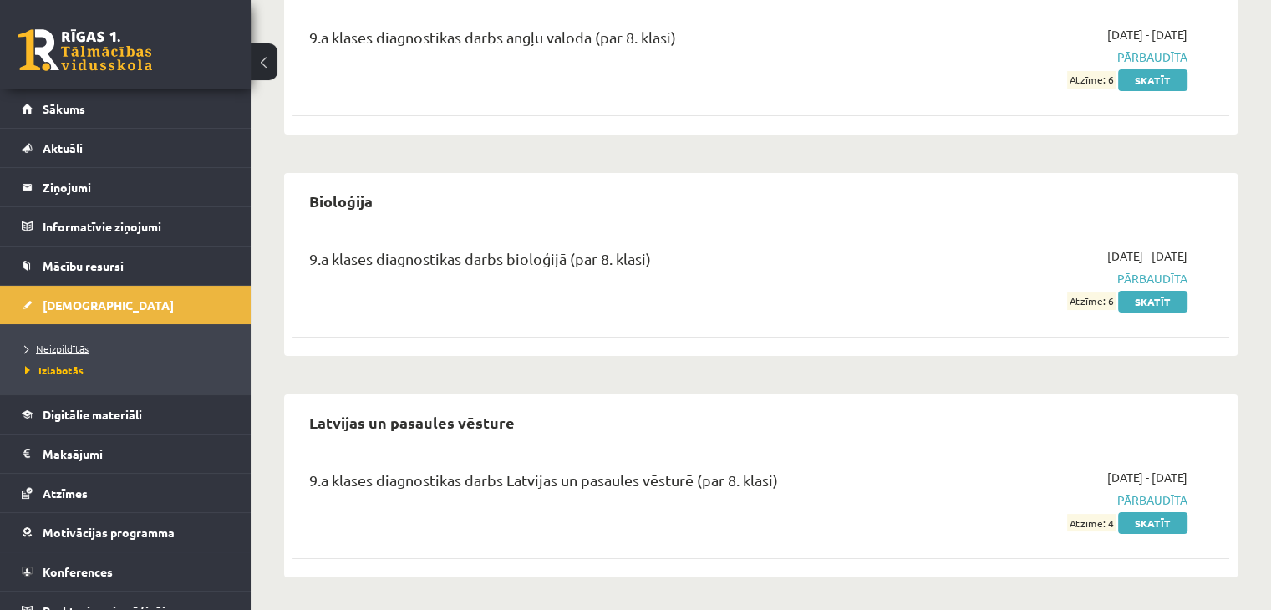
click at [54, 348] on span "Neizpildītās" at bounding box center [56, 348] width 63 height 13
